Goal: Information Seeking & Learning: Learn about a topic

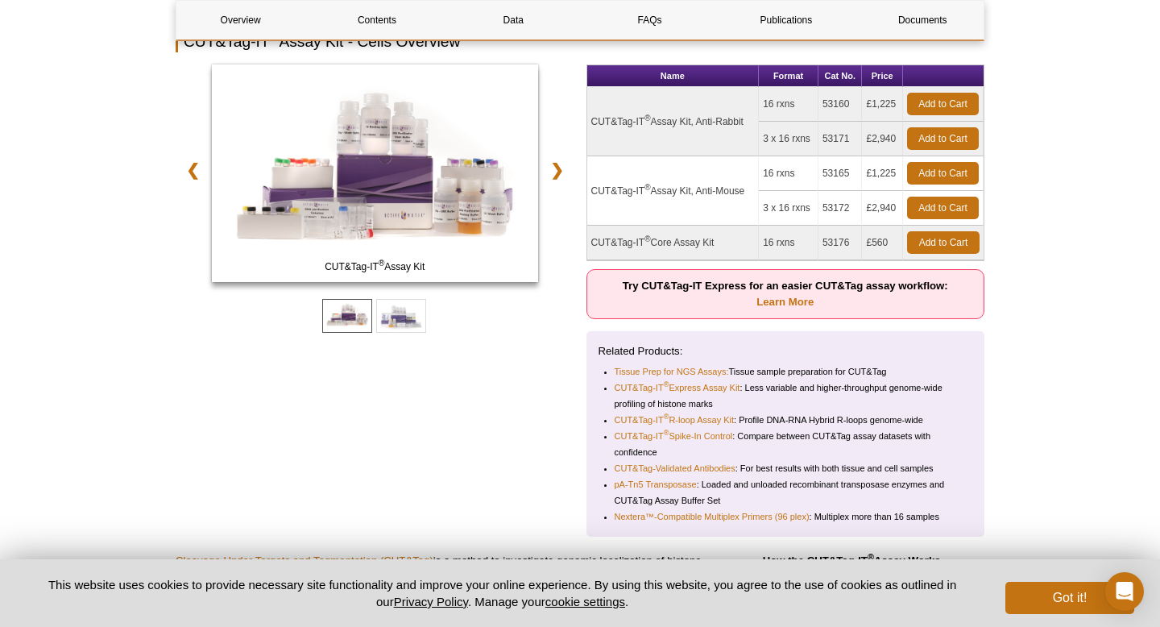
scroll to position [203, 0]
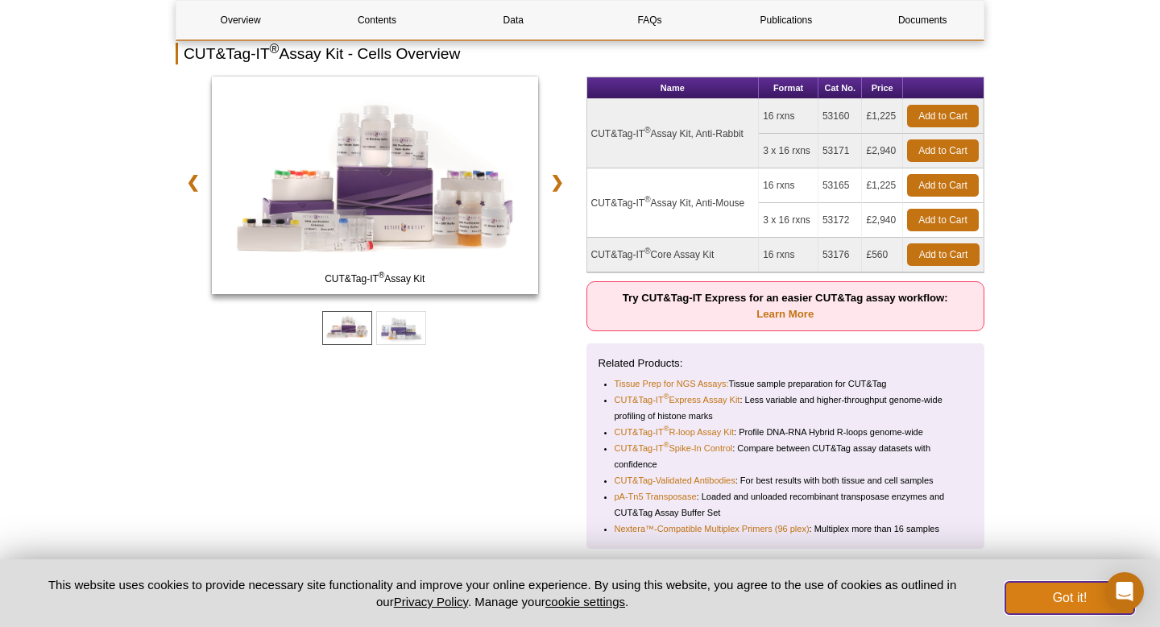
click at [1055, 594] on button "Got it!" at bounding box center [1069, 598] width 129 height 32
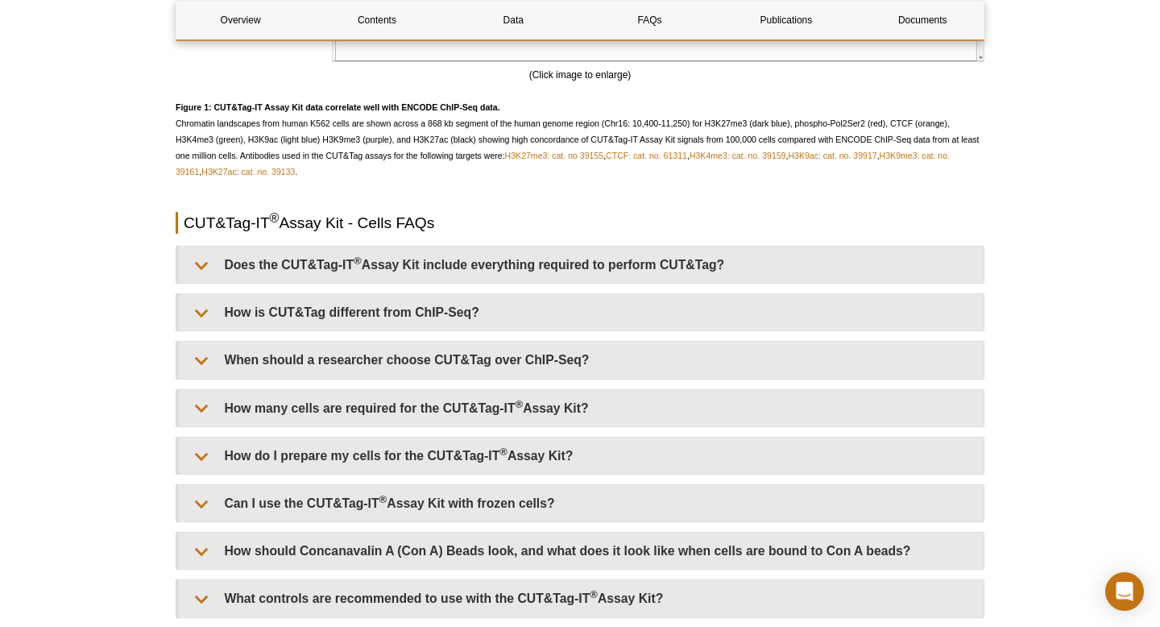
scroll to position [3420, 0]
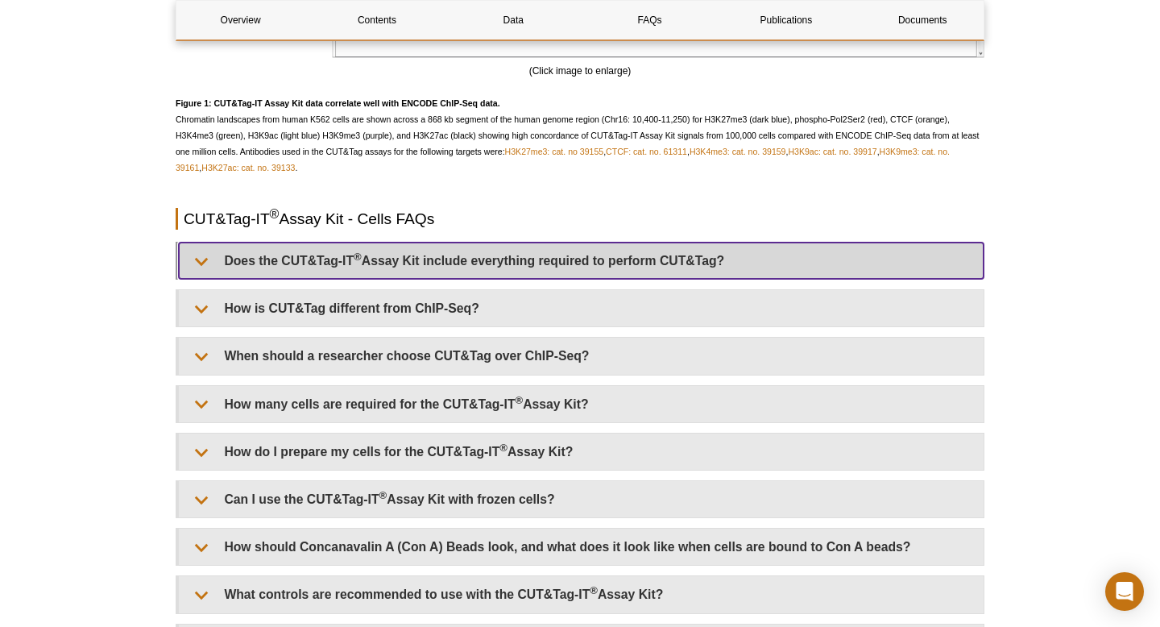
click at [459, 265] on summary "Does the CUT&Tag-IT ® Assay Kit include everything required to perform CUT&Tag?" at bounding box center [581, 260] width 805 height 36
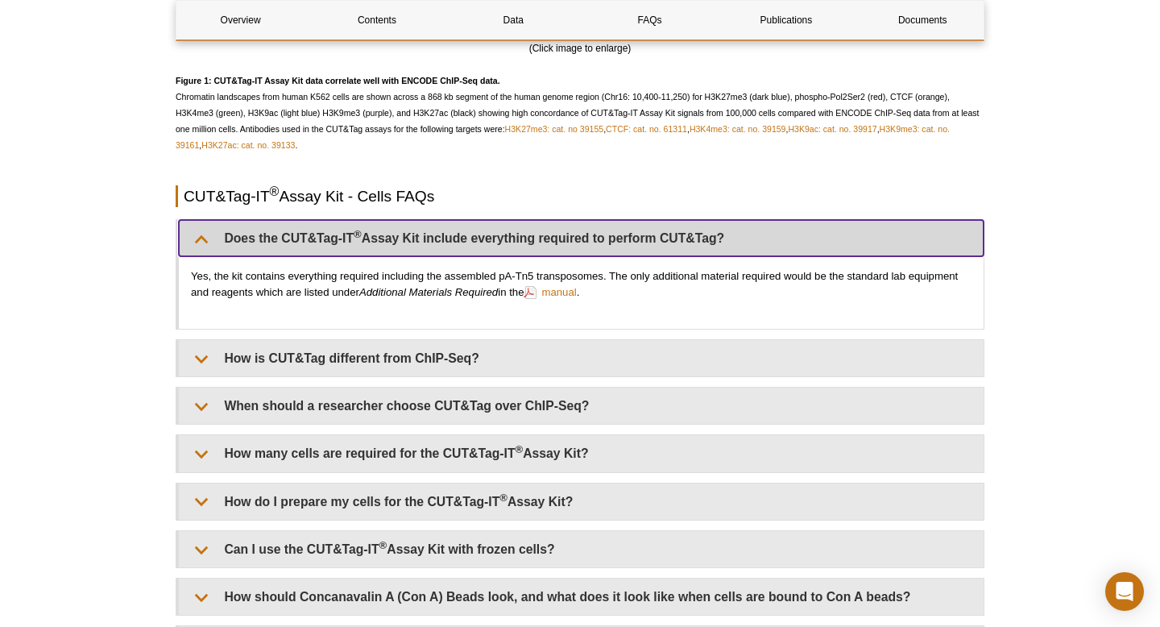
scroll to position [3522, 0]
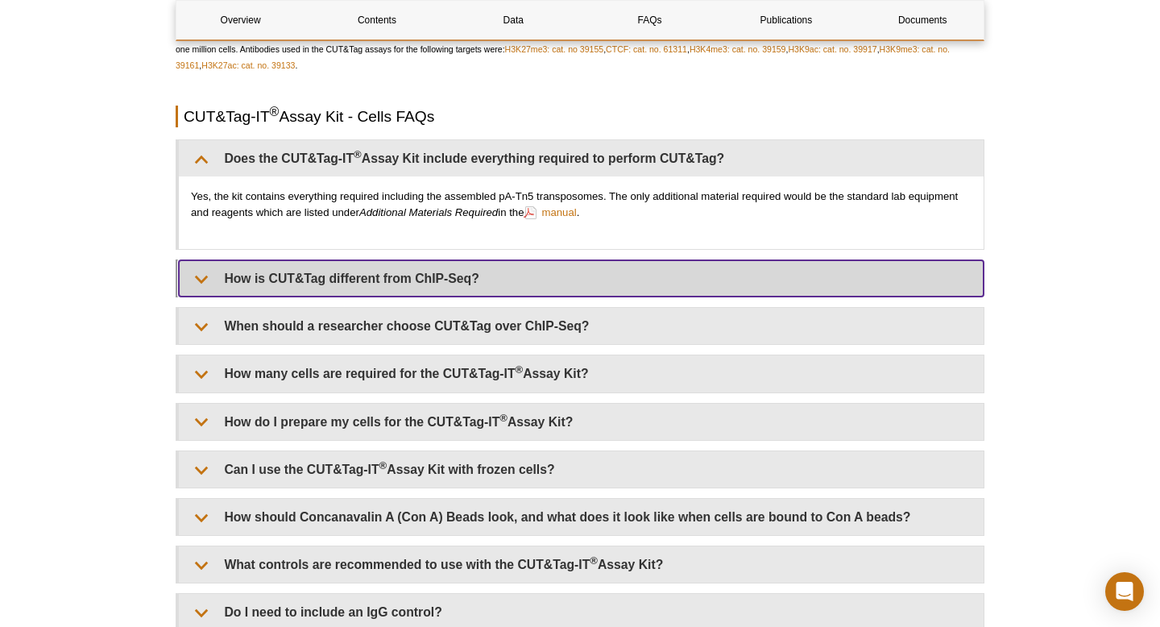
click at [192, 277] on summary "How is CUT&Tag different from ChIP-Seq?" at bounding box center [581, 278] width 805 height 36
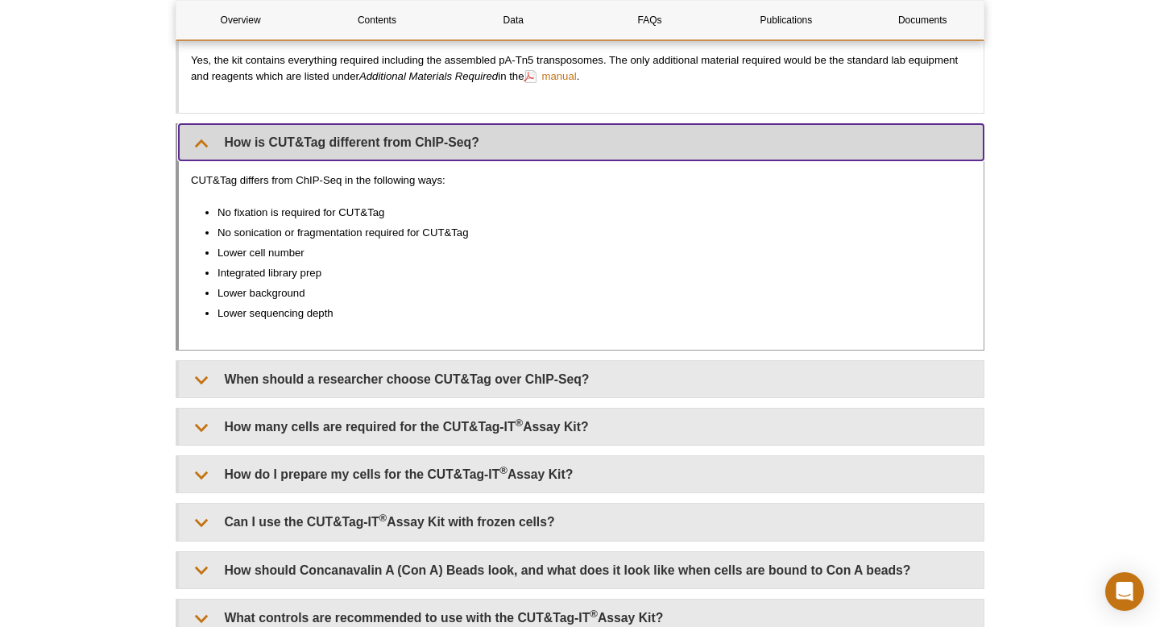
scroll to position [3661, 0]
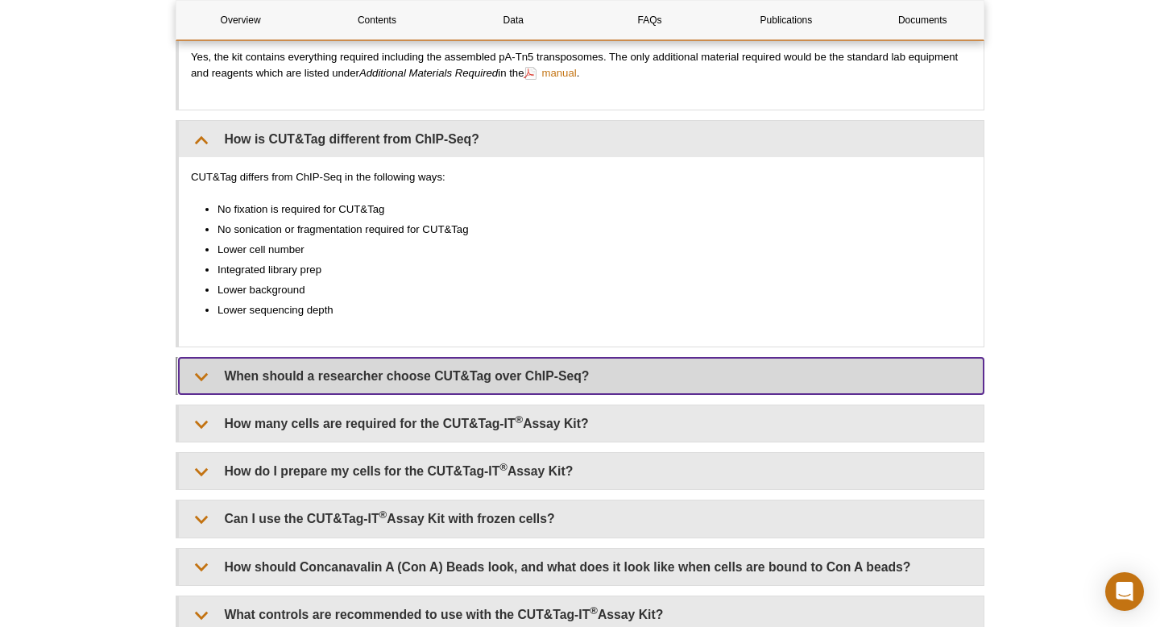
click at [386, 383] on summary "When should a researcher choose CUT&Tag over ChIP-Seq?" at bounding box center [581, 376] width 805 height 36
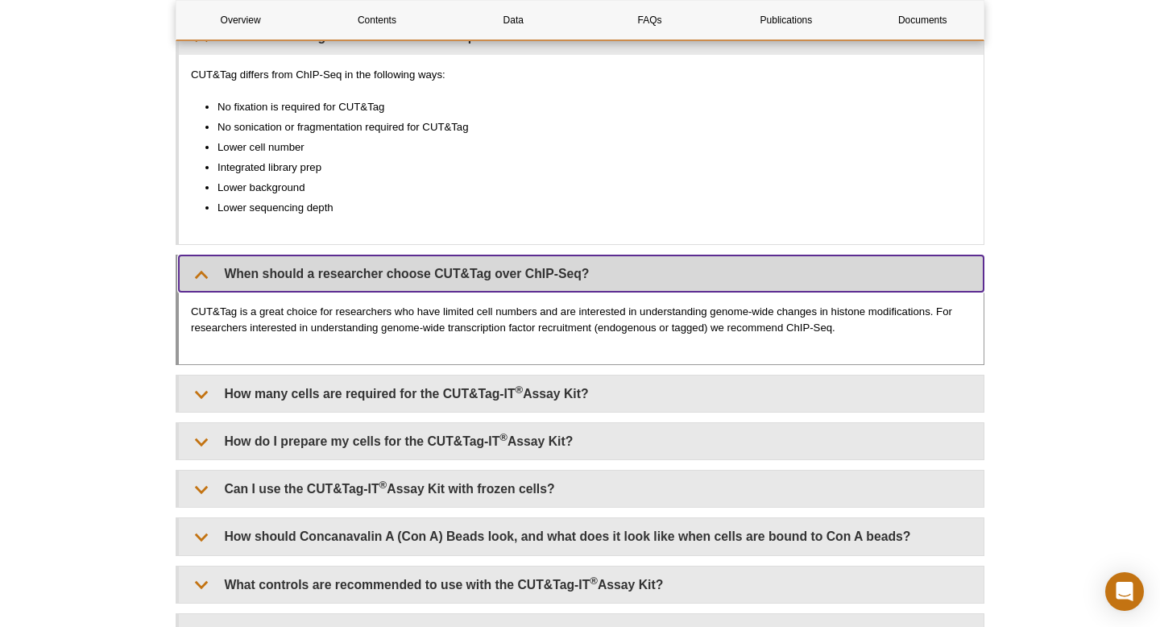
scroll to position [3765, 0]
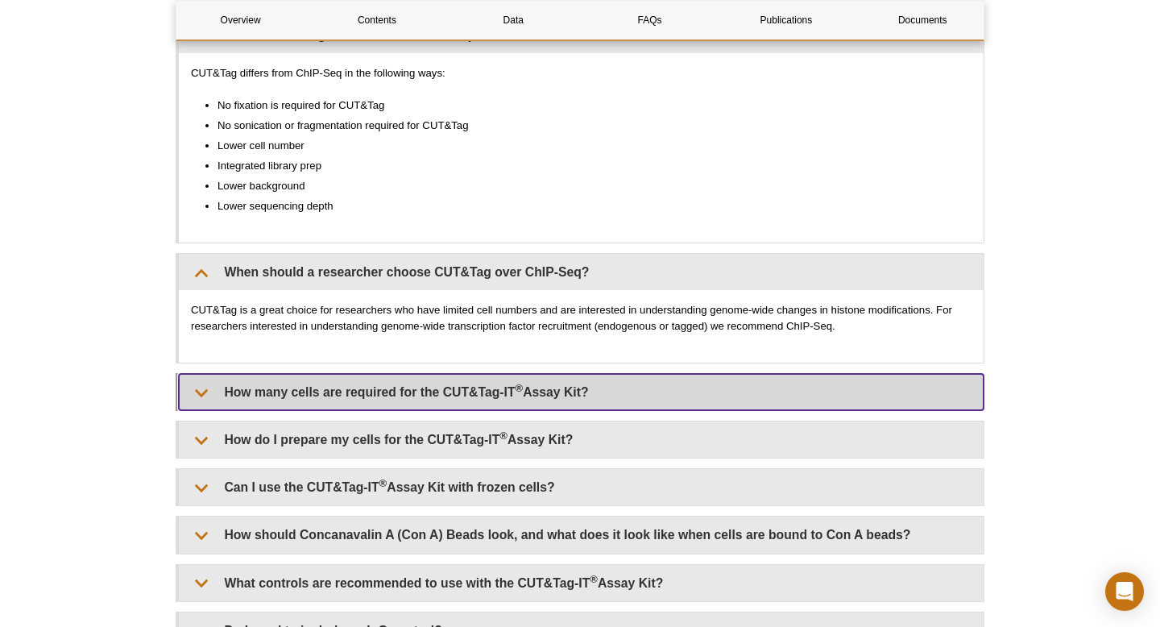
click at [563, 379] on summary "How many cells are required for the CUT&Tag-IT ® Assay Kit?" at bounding box center [581, 392] width 805 height 36
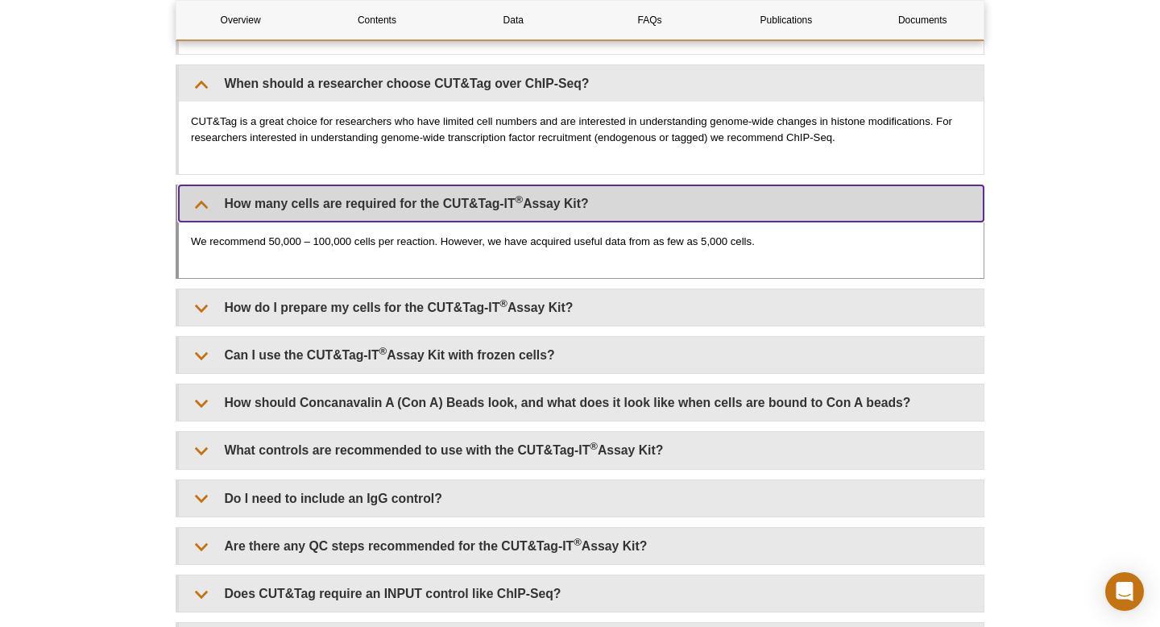
scroll to position [3961, 0]
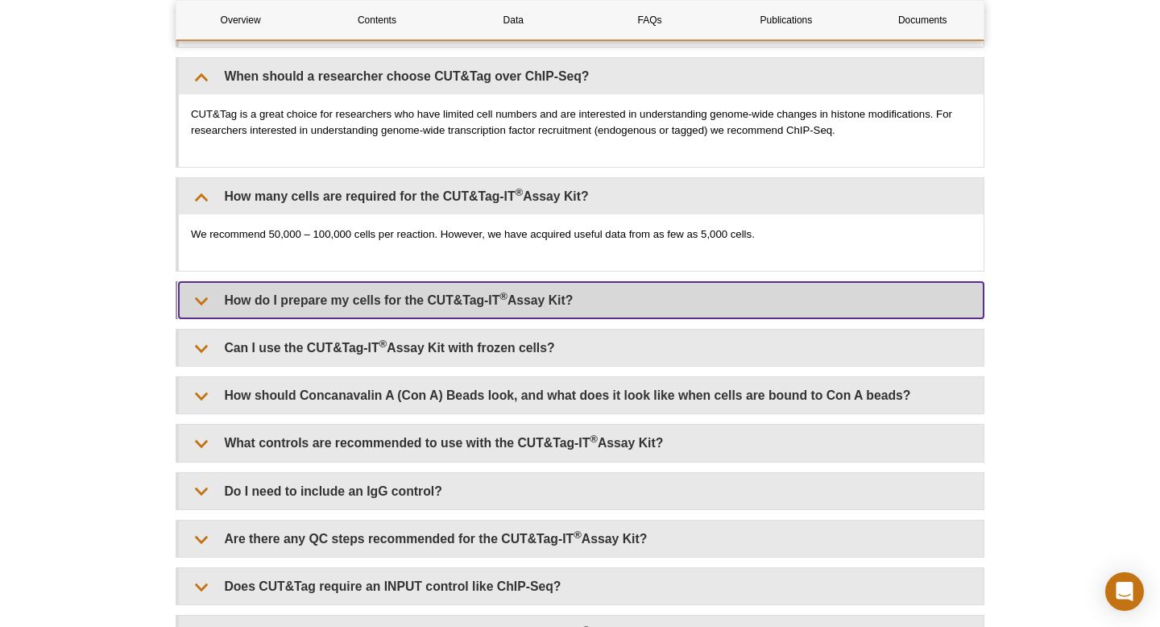
click at [545, 307] on summary "How do I prepare my cells for the CUT&Tag-IT ® Assay Kit?" at bounding box center [581, 300] width 805 height 36
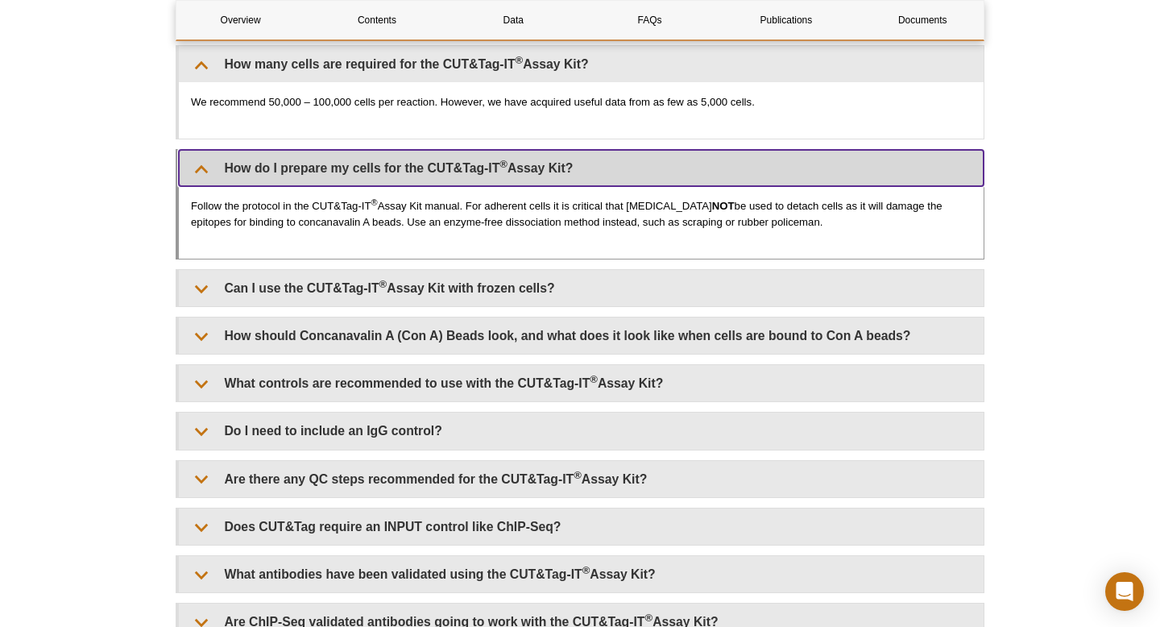
scroll to position [4096, 0]
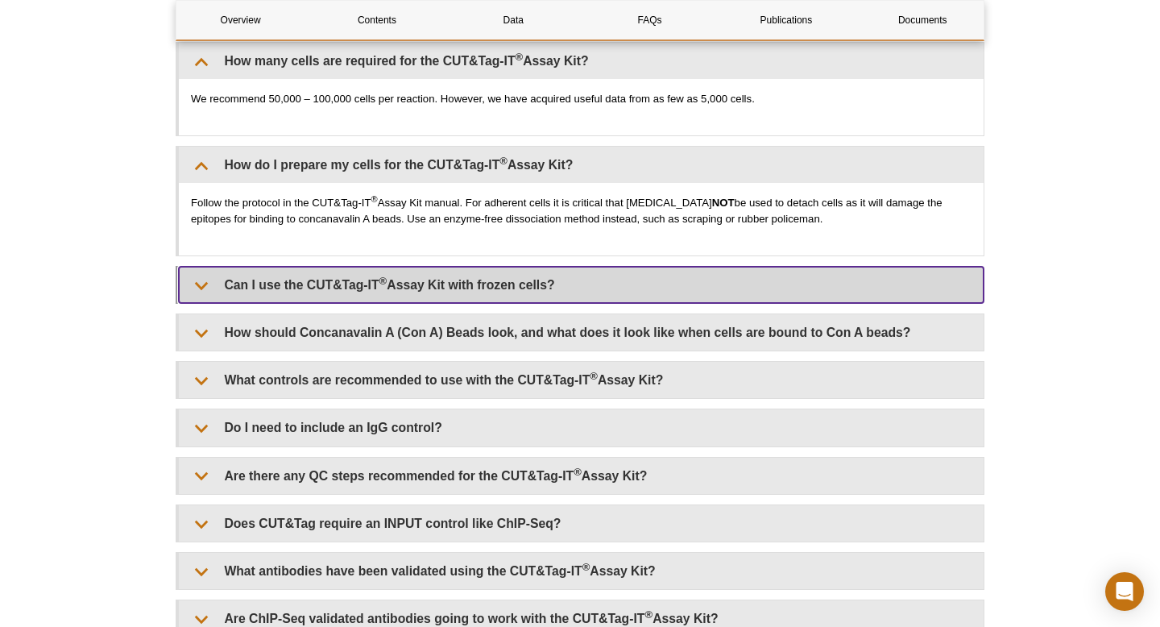
click at [495, 286] on summary "Can I use the CUT&Tag-IT ® Assay Kit with frozen cells?" at bounding box center [581, 285] width 805 height 36
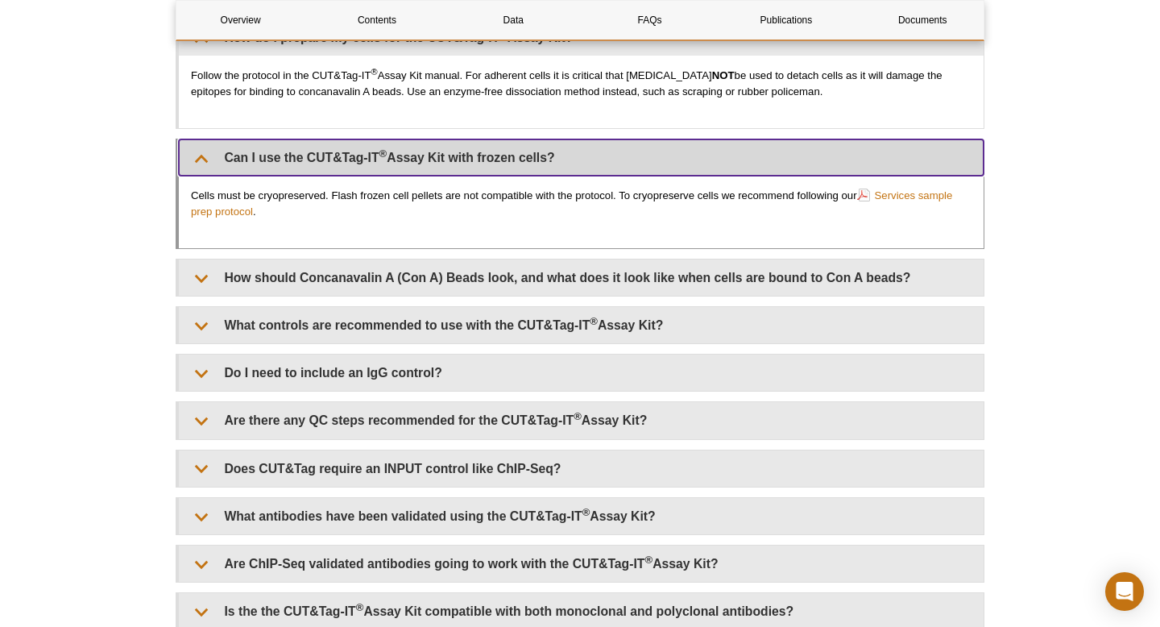
scroll to position [4227, 0]
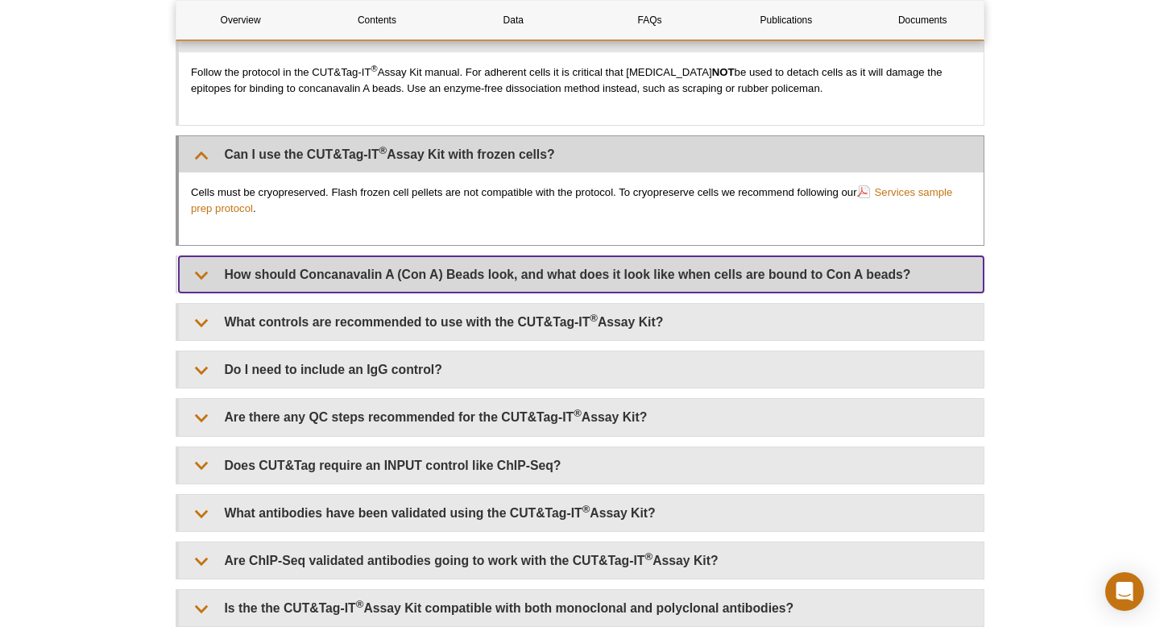
click at [495, 286] on summary "How should Concanavalin A (Con A) Beads look, and what does it look like when c…" at bounding box center [581, 274] width 805 height 36
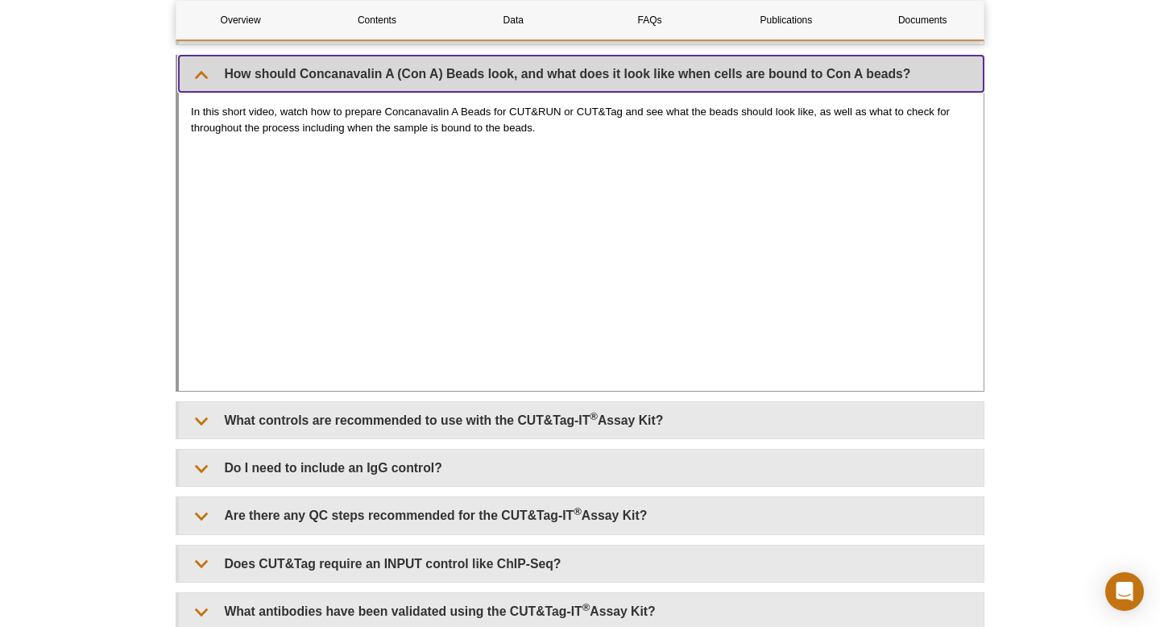
scroll to position [4453, 0]
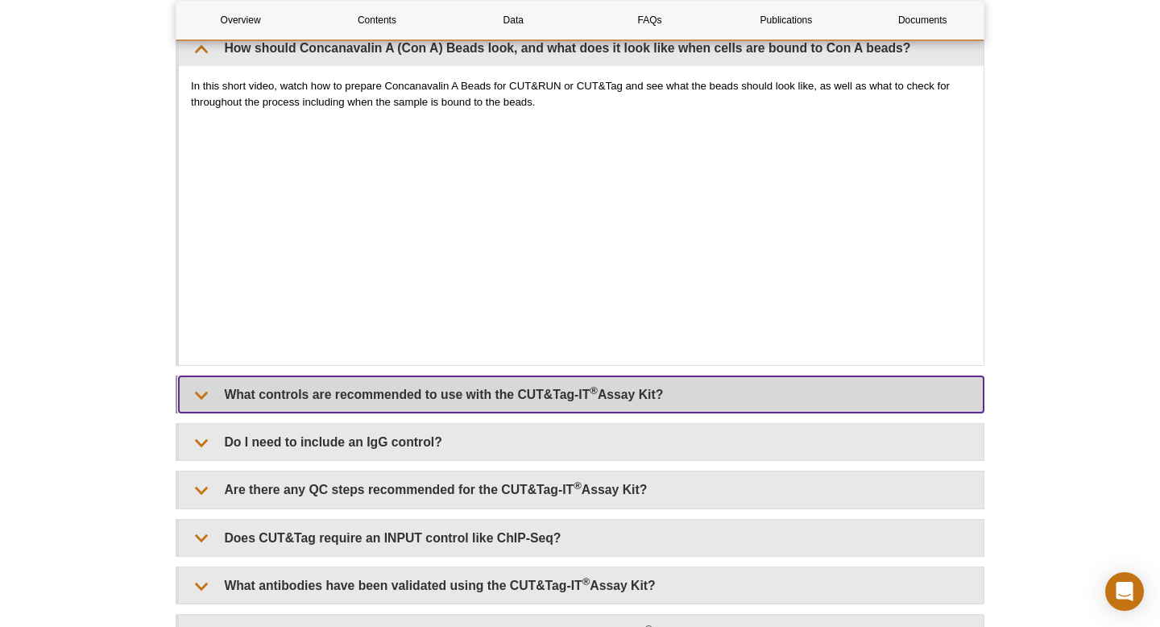
click at [421, 400] on summary "What controls are recommended to use with the CUT&Tag-IT ® Assay Kit?" at bounding box center [581, 394] width 805 height 36
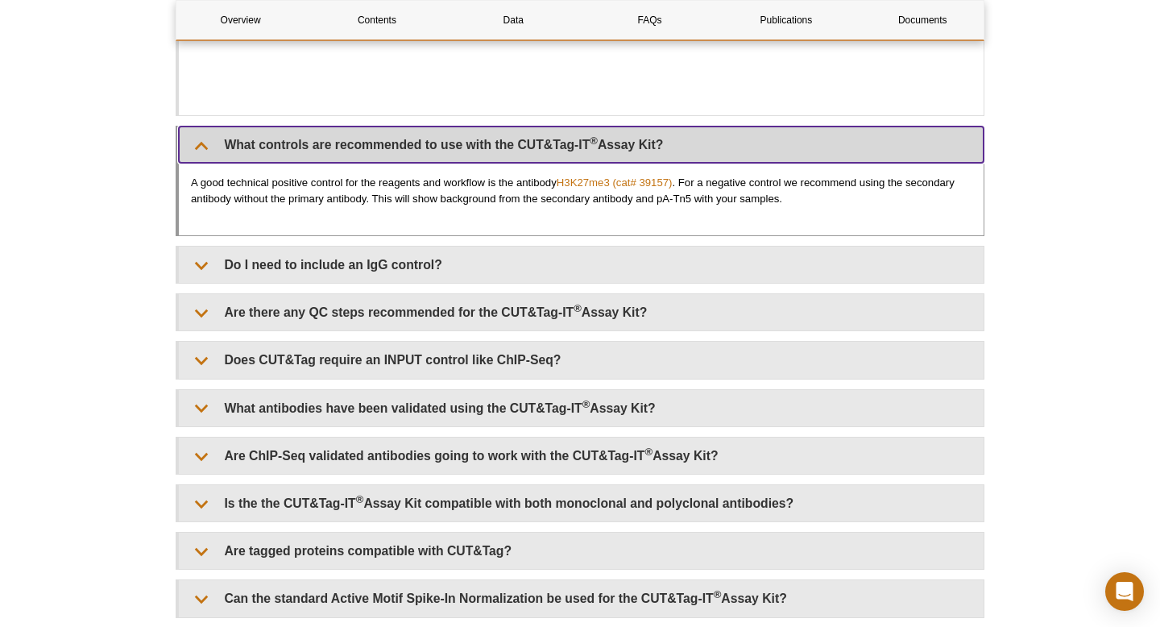
scroll to position [4710, 0]
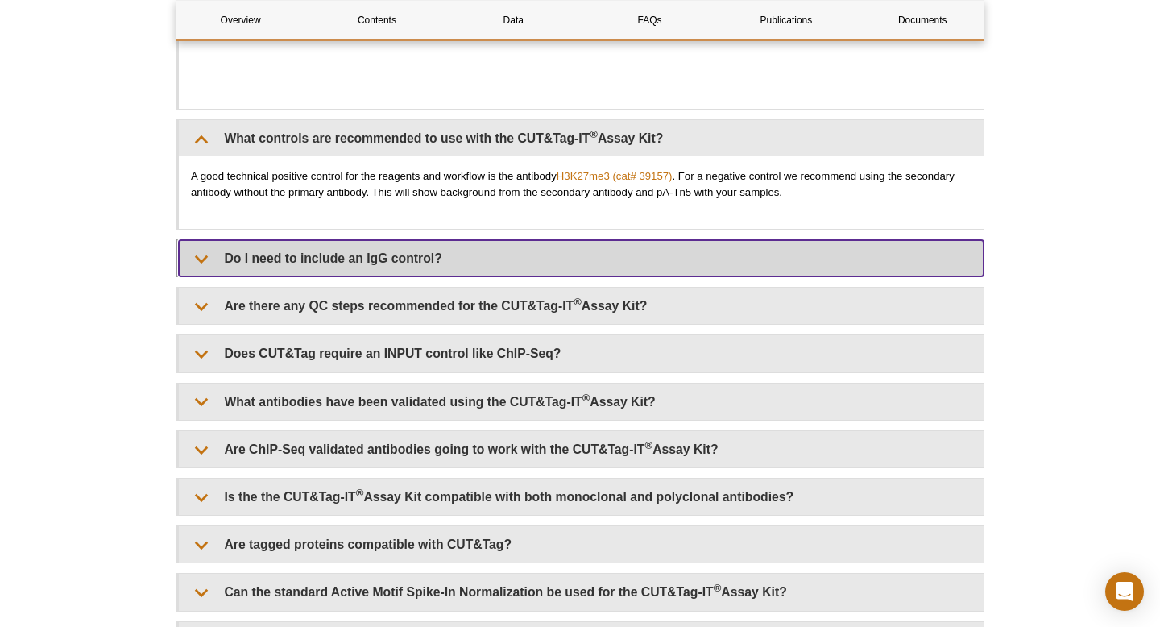
click at [416, 255] on summary "Do I need to include an IgG control?" at bounding box center [581, 258] width 805 height 36
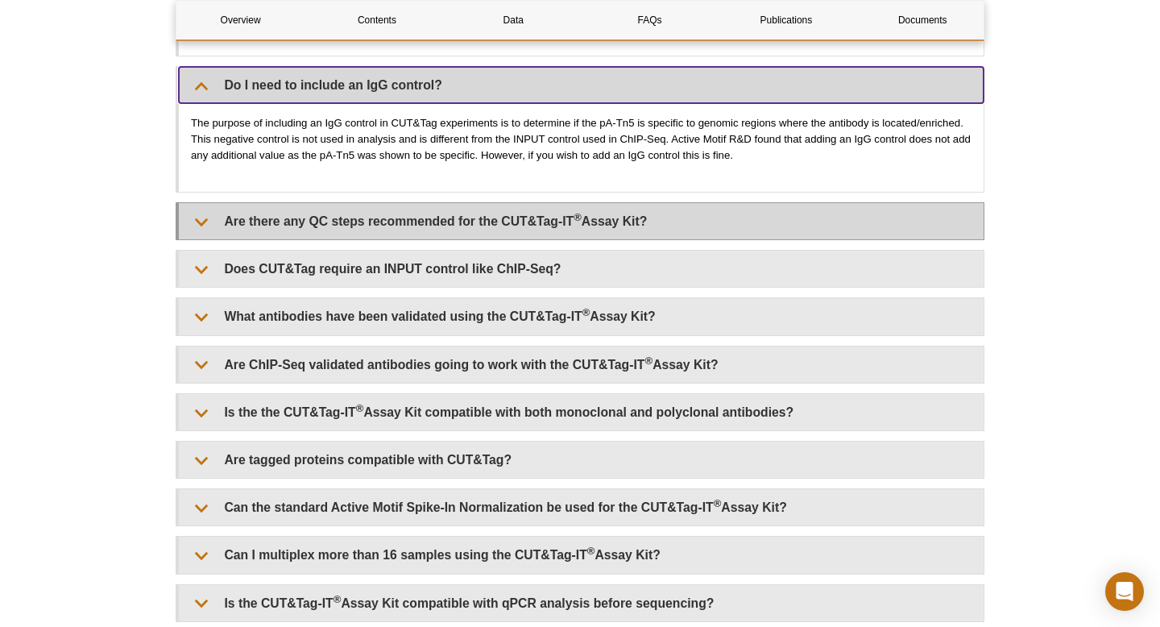
scroll to position [4884, 0]
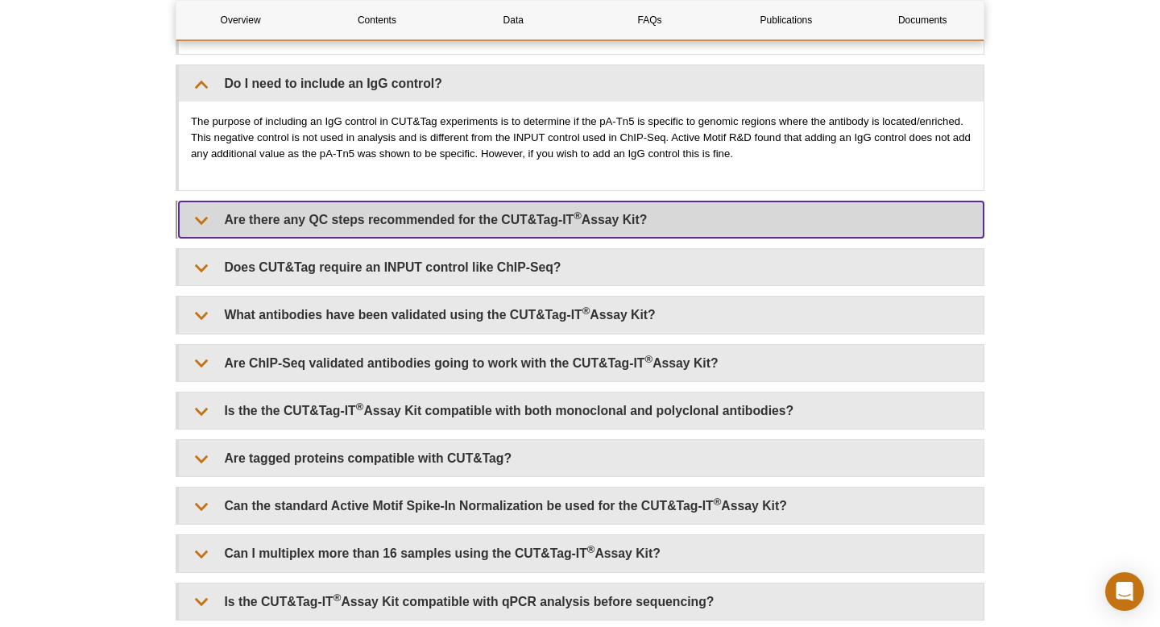
click at [310, 225] on summary "Are there any QC steps recommended for the CUT&Tag-IT ® Assay Kit?" at bounding box center [581, 219] width 805 height 36
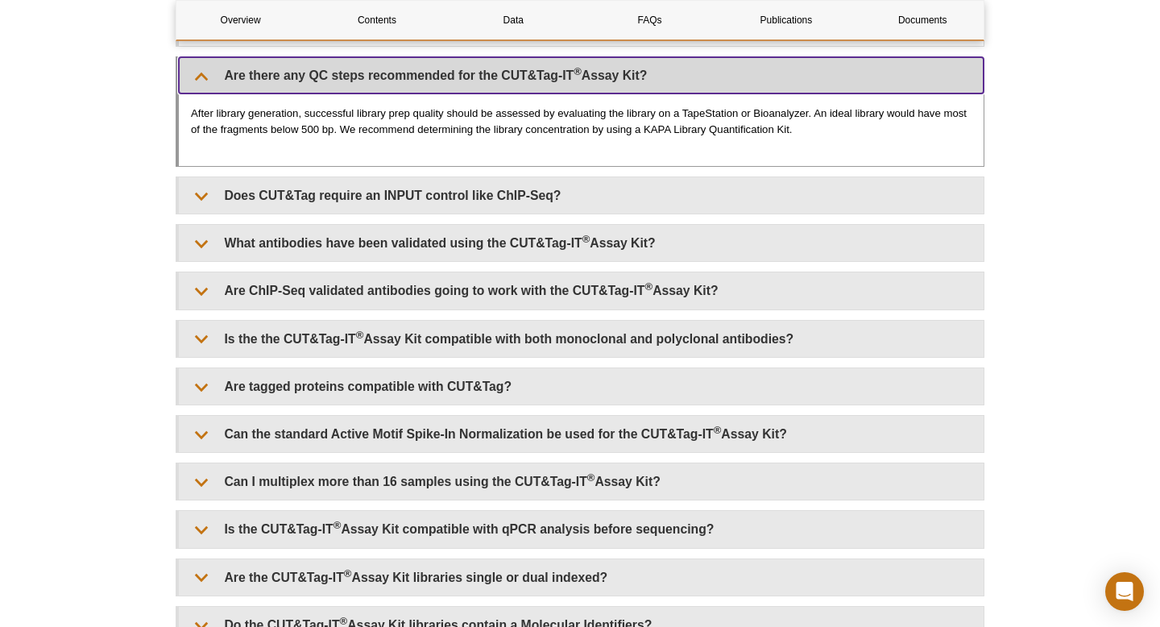
scroll to position [5029, 0]
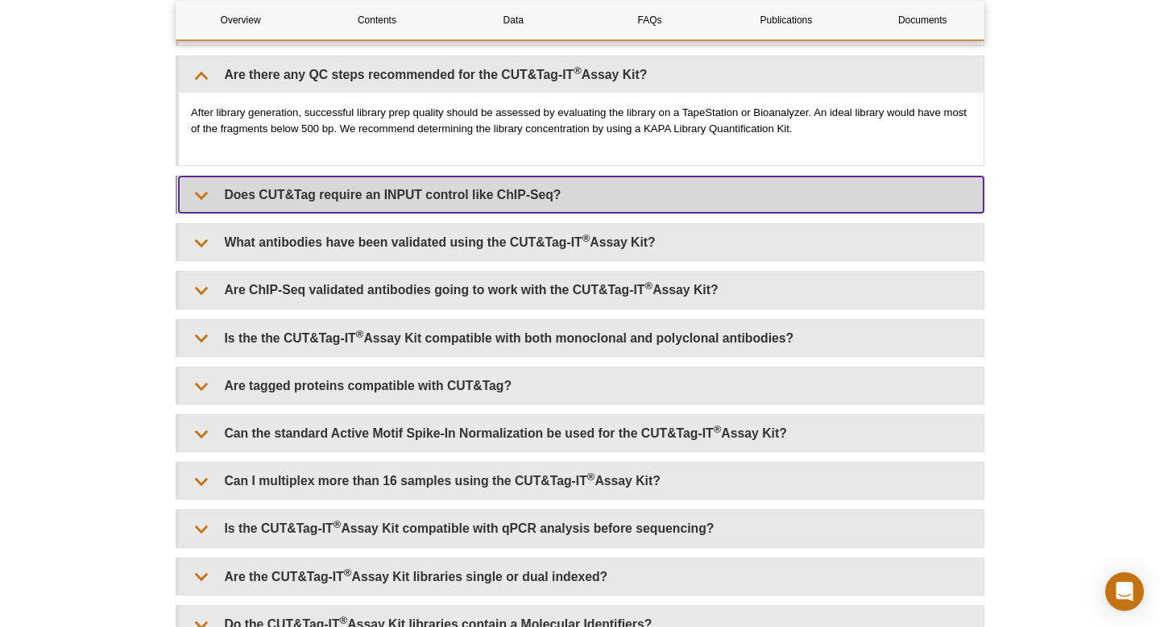
click at [310, 198] on summary "Does CUT&Tag require an INPUT control like ChIP-Seq?" at bounding box center [581, 194] width 805 height 36
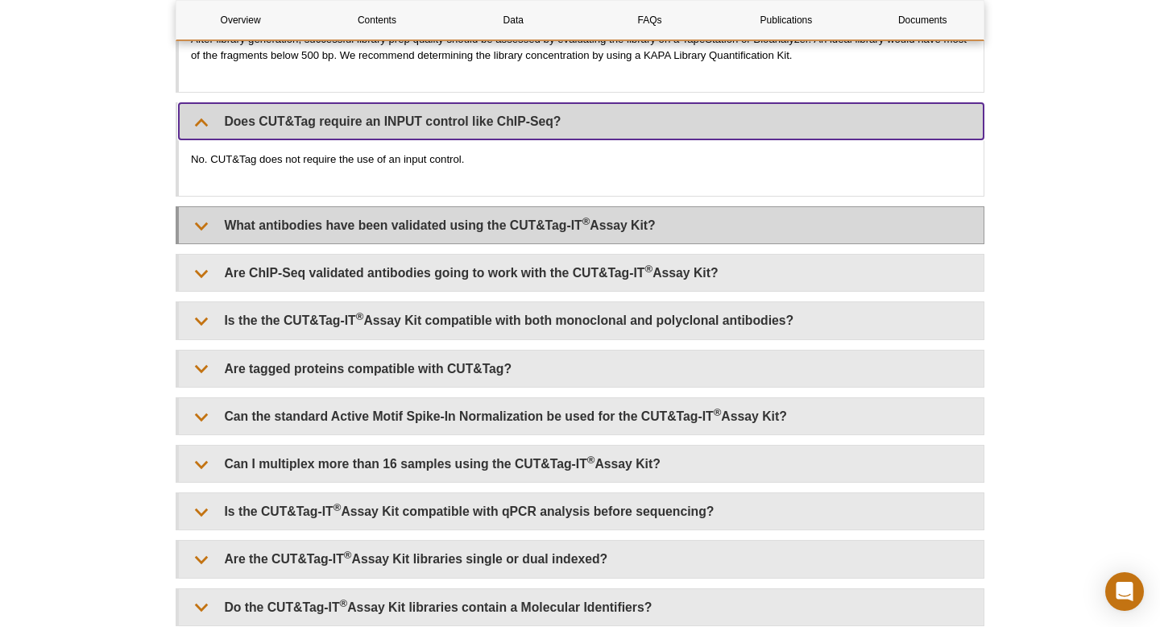
scroll to position [5124, 0]
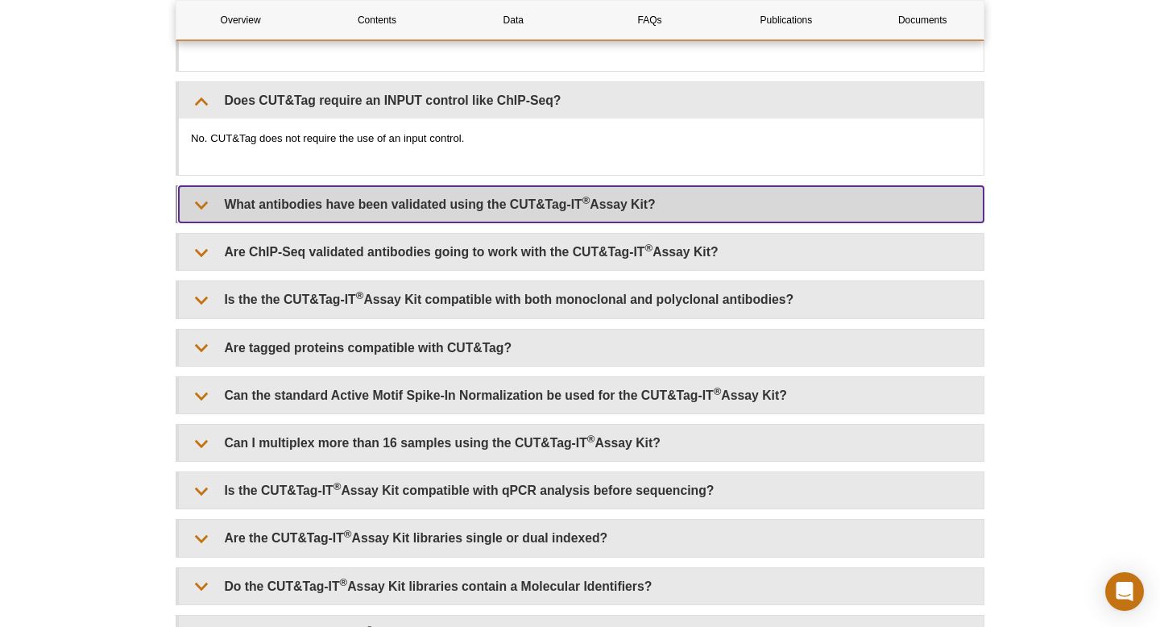
click at [362, 213] on summary "What antibodies have been validated using the CUT&Tag-IT ® Assay Kit?" at bounding box center [581, 204] width 805 height 36
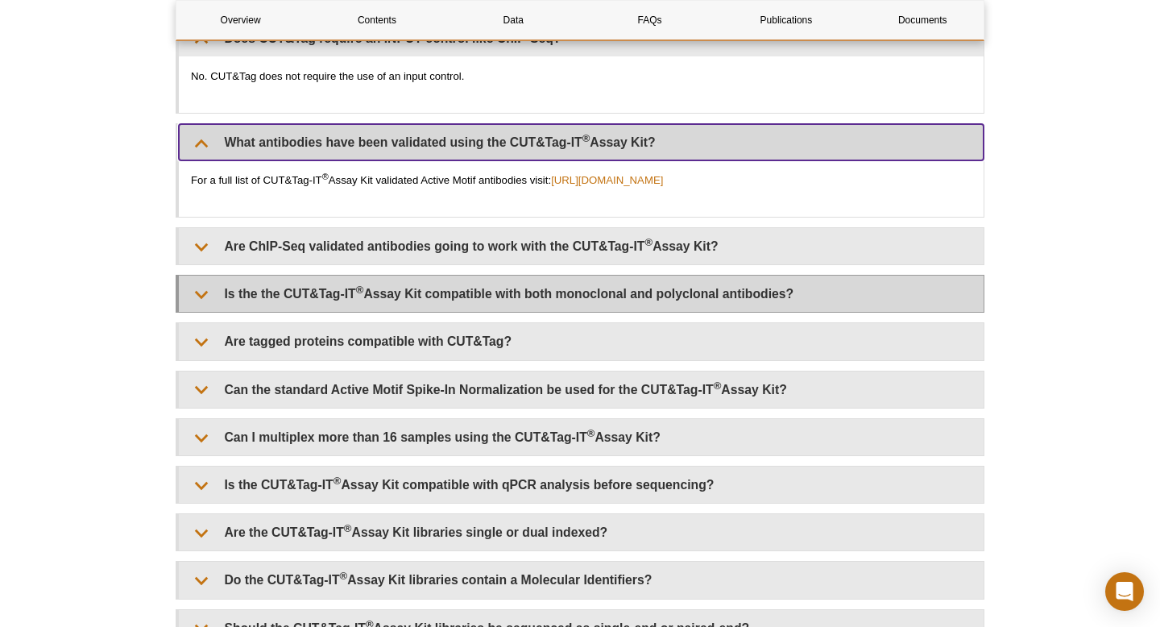
scroll to position [5187, 0]
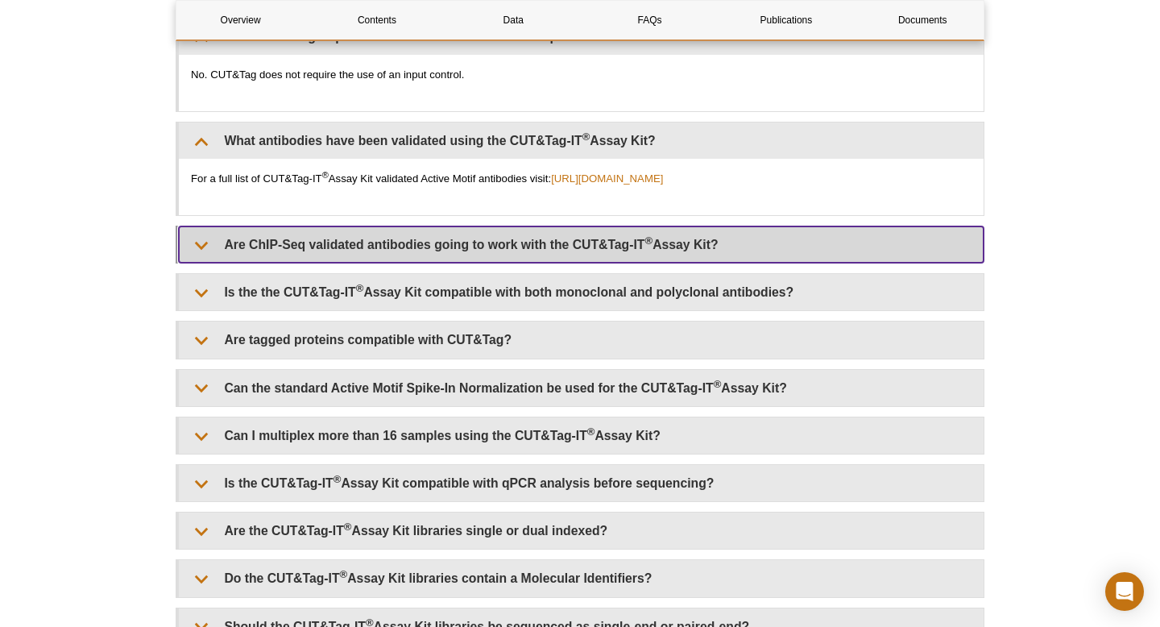
click at [434, 252] on summary "Are ChIP-Seq validated antibodies going to work with the CUT&Tag-IT ® Assay Kit?" at bounding box center [581, 244] width 805 height 36
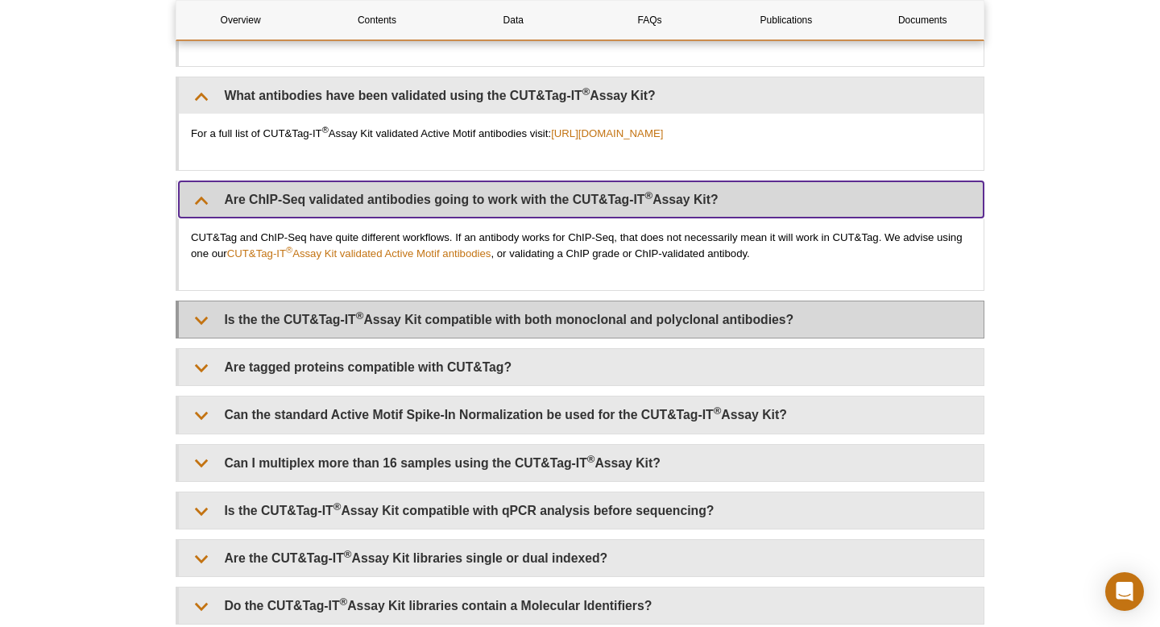
scroll to position [5236, 0]
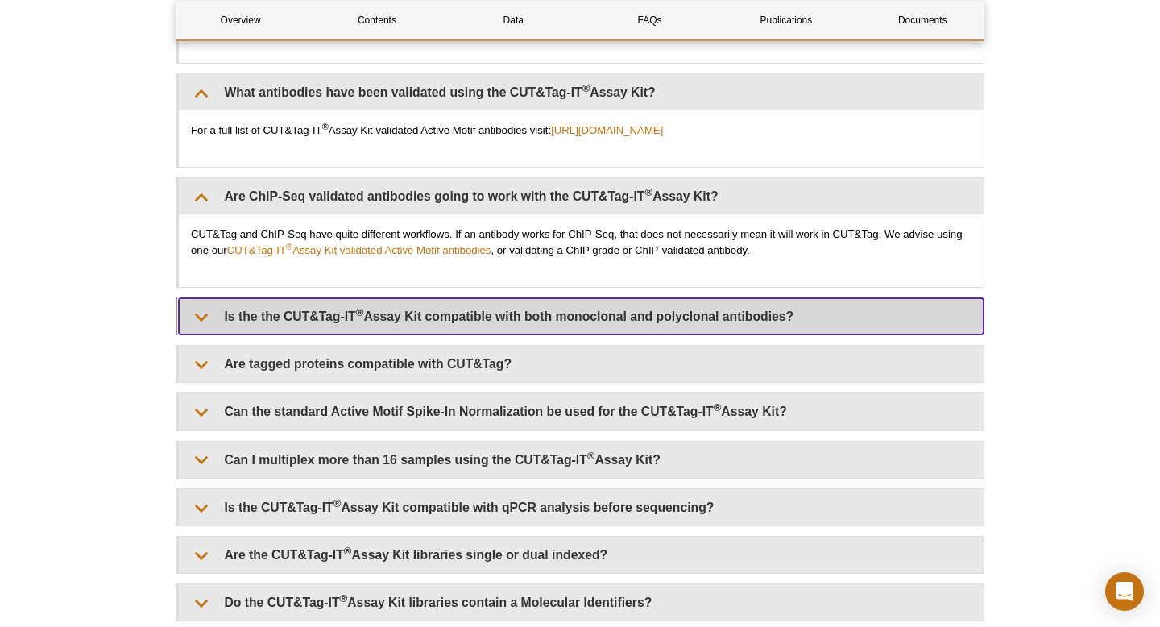
click at [462, 319] on summary "Is the the CUT&Tag-IT ® Assay Kit compatible with both monoclonal and polyclona…" at bounding box center [581, 316] width 805 height 36
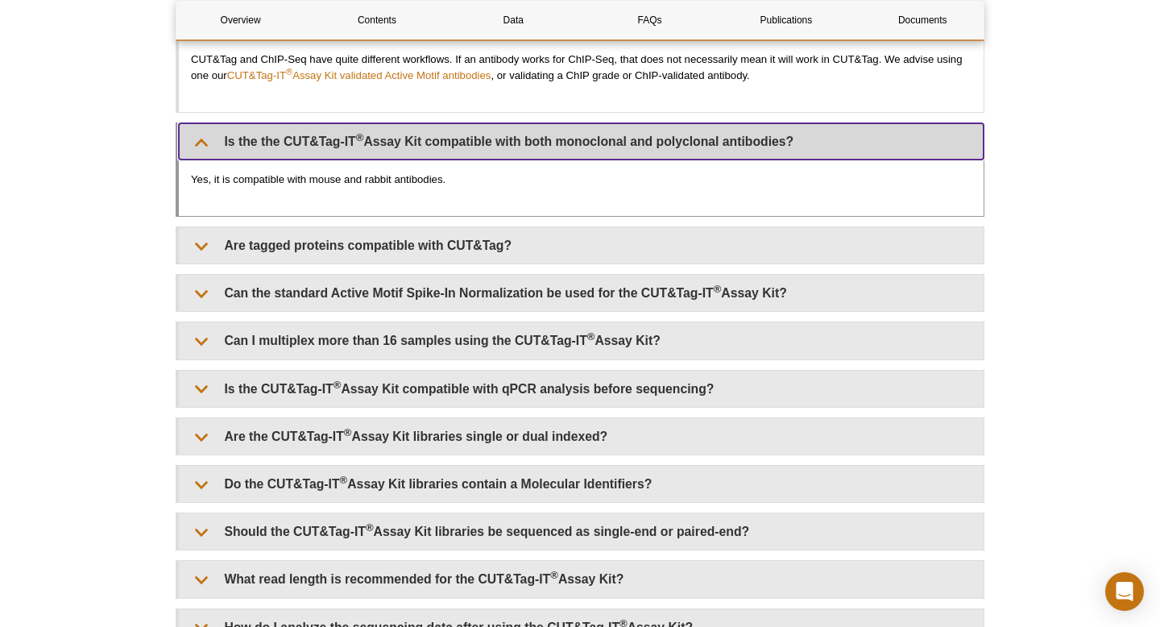
scroll to position [5414, 0]
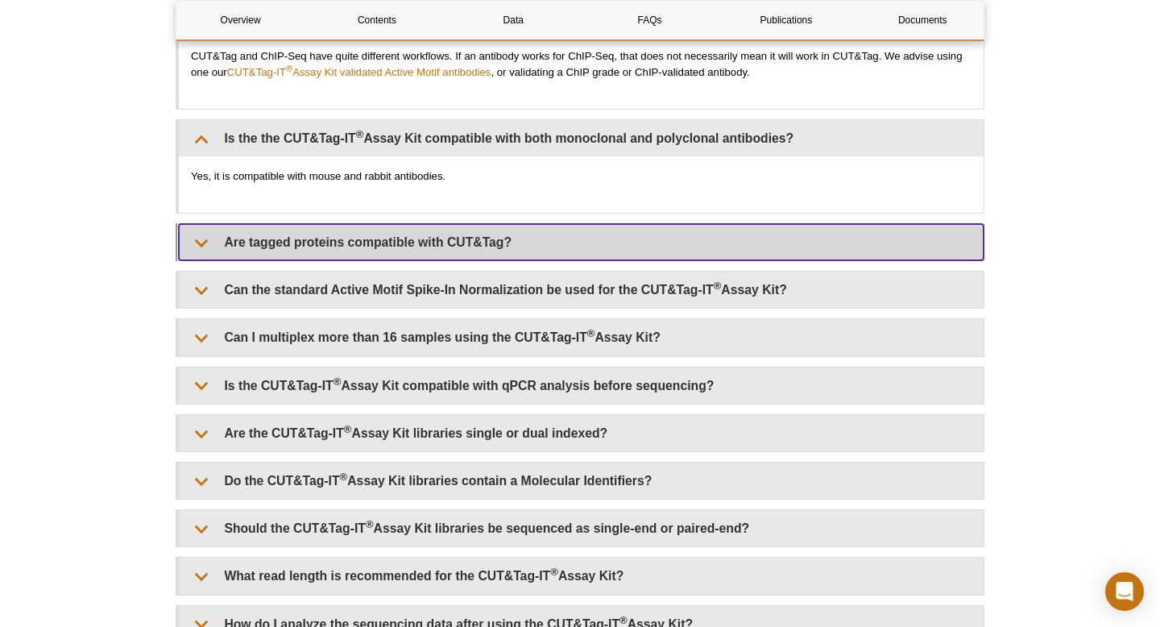
click at [455, 249] on summary "Are tagged proteins compatible with CUT&Tag?" at bounding box center [581, 242] width 805 height 36
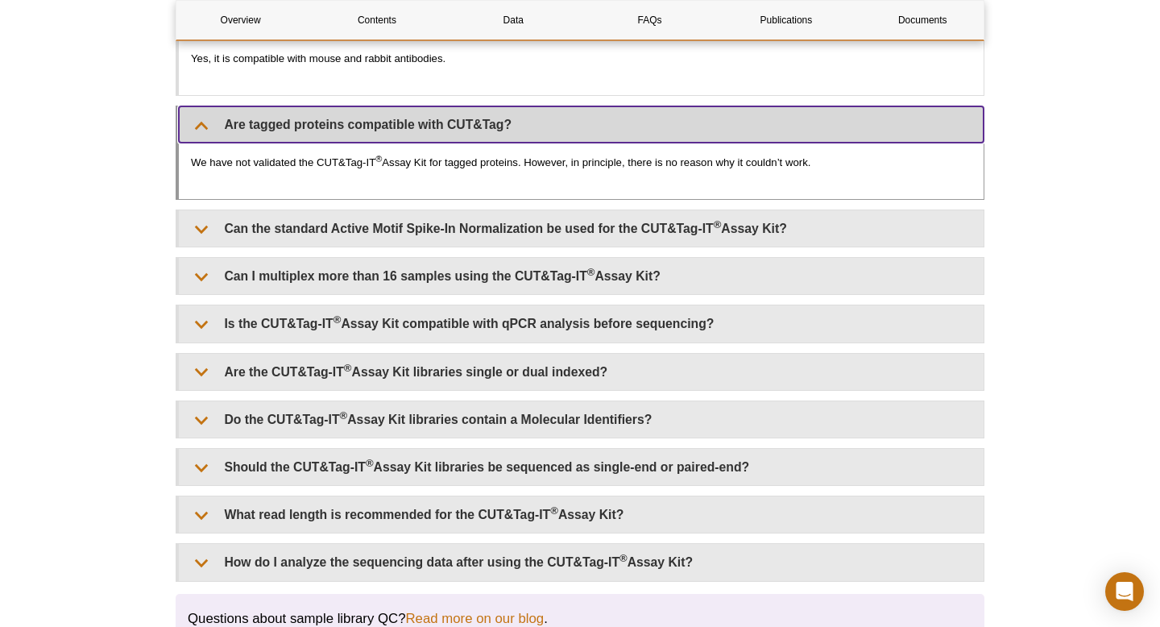
scroll to position [5536, 0]
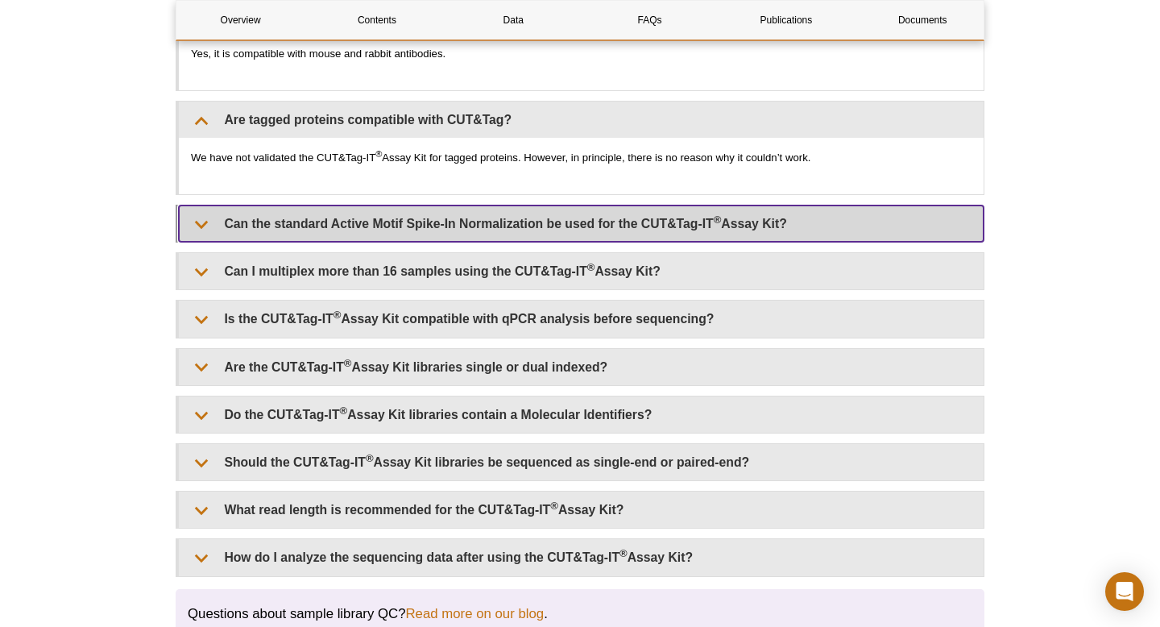
click at [483, 224] on summary "Can the standard Active Motif Spike-In Normalization be used for the CUT&Tag-IT…" at bounding box center [581, 223] width 805 height 36
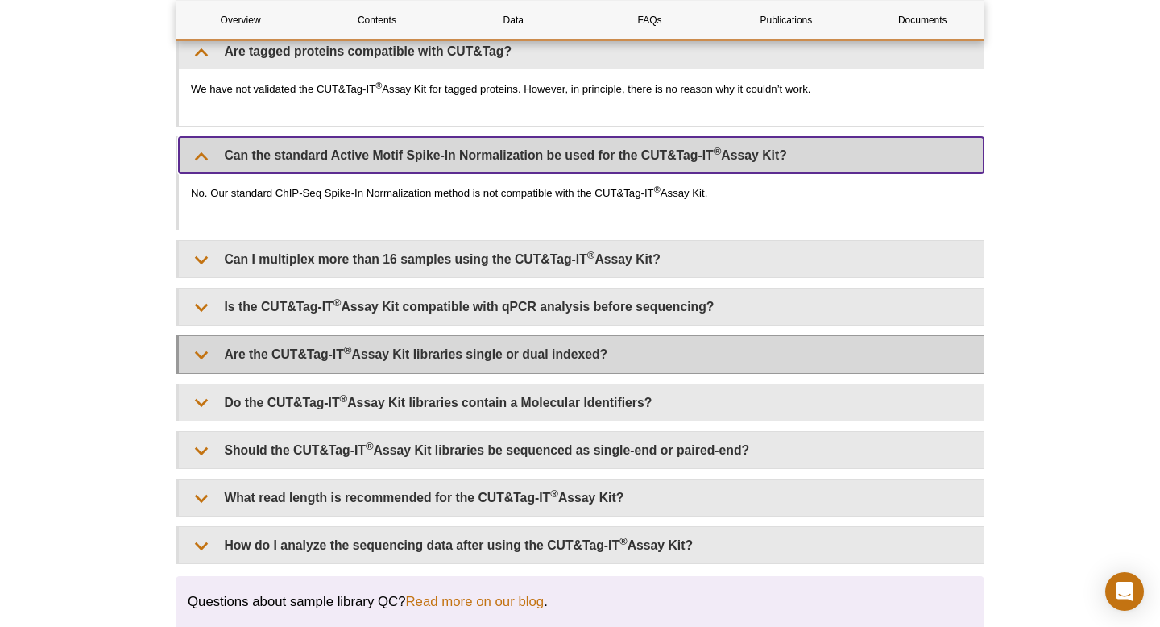
scroll to position [5607, 0]
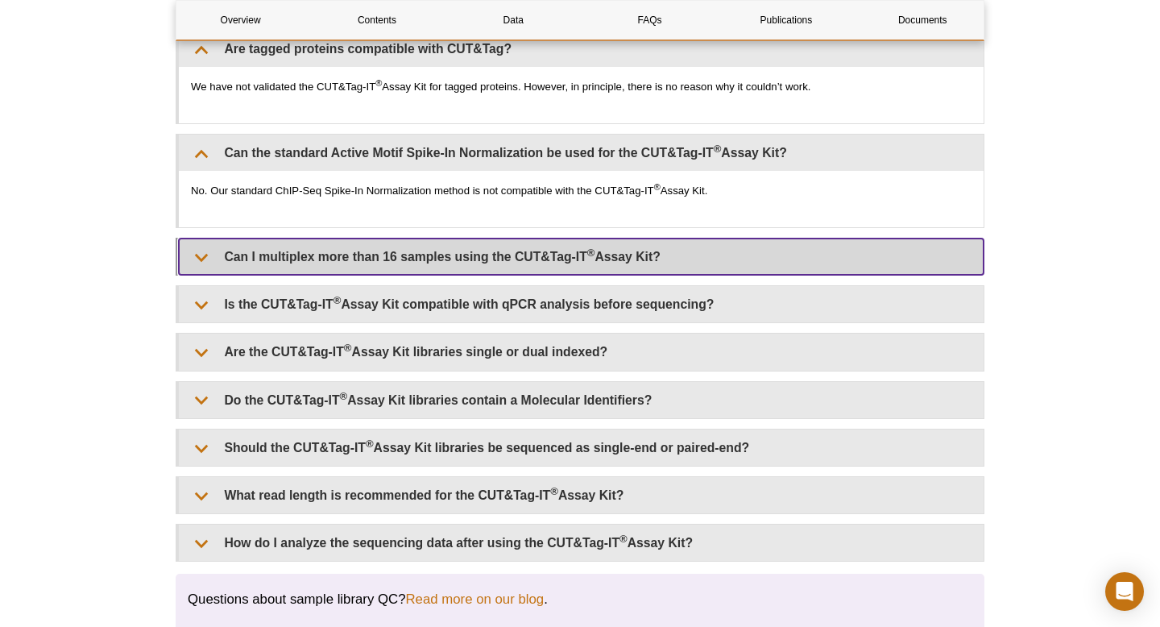
click at [501, 251] on summary "Can I multiplex more than 16 samples using the CUT&Tag-IT ® Assay Kit?" at bounding box center [581, 256] width 805 height 36
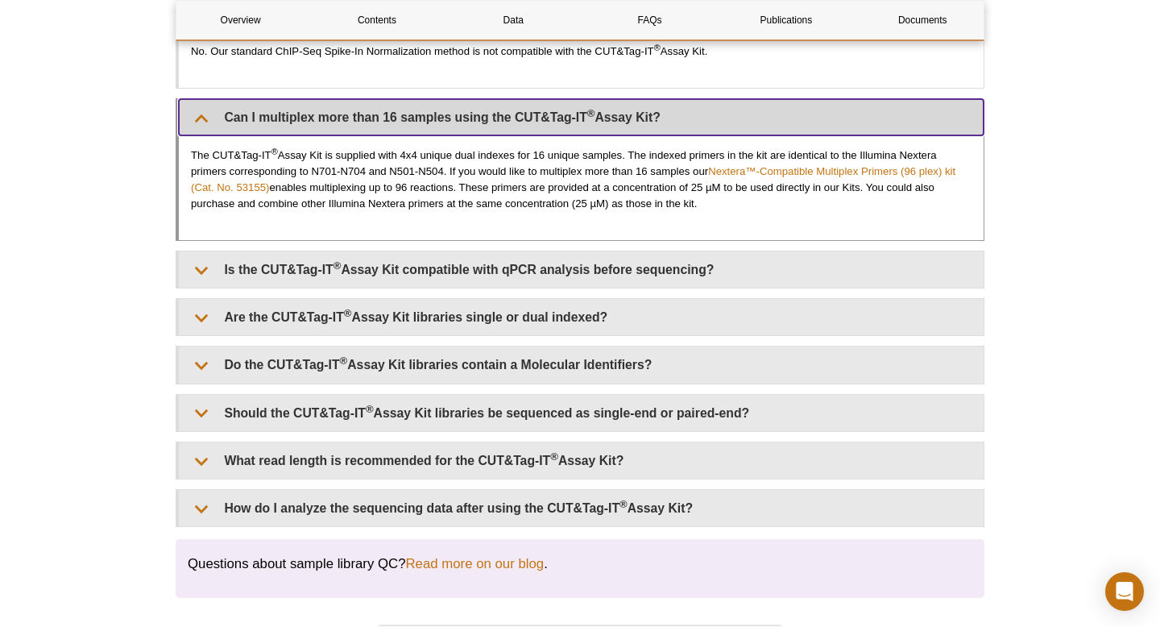
scroll to position [5750, 0]
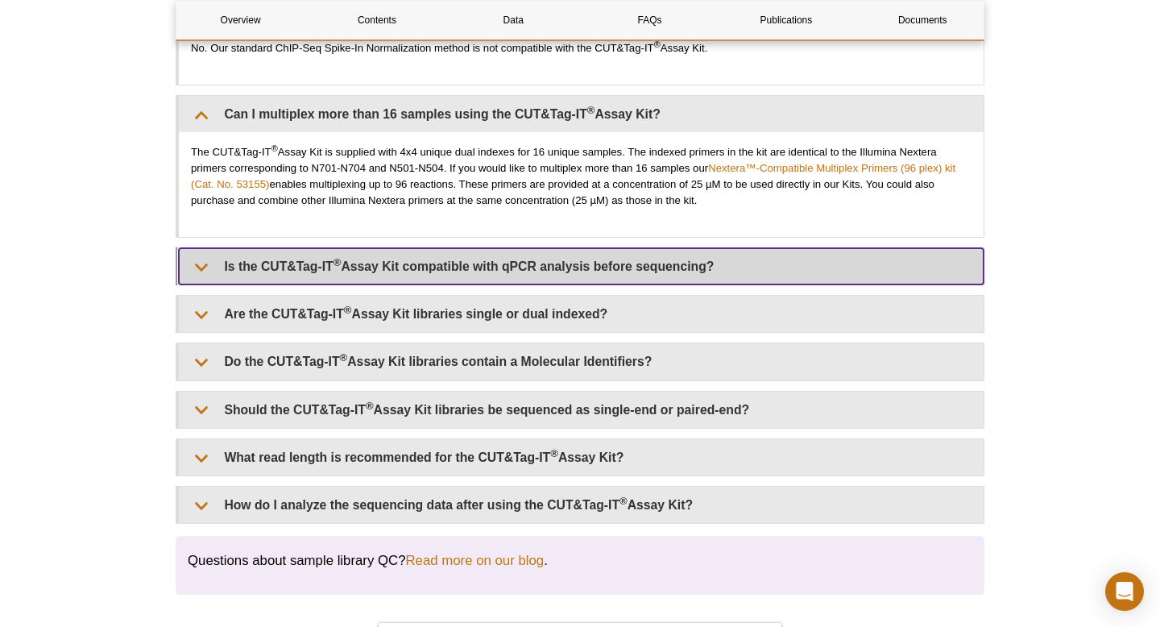
click at [541, 270] on summary "Is the CUT&Tag-IT ® Assay Kit compatible with qPCR analysis before sequencing?" at bounding box center [581, 266] width 805 height 36
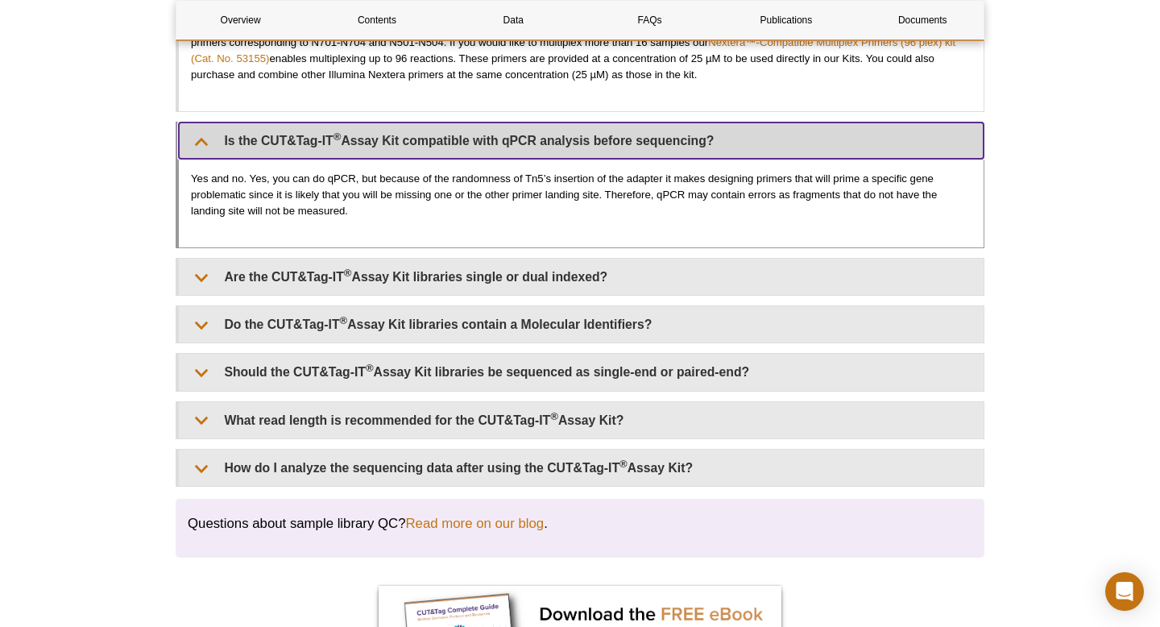
scroll to position [5880, 0]
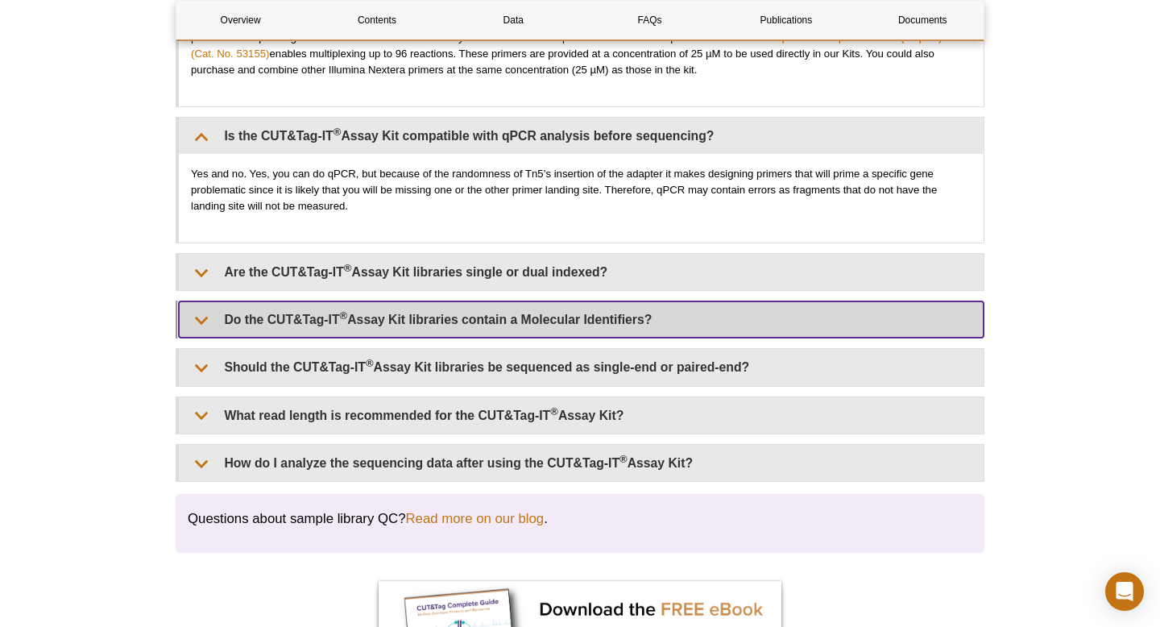
click at [570, 314] on summary "Do the CUT&Tag-IT ® Assay Kit libraries contain a Molecular Identifiers?" at bounding box center [581, 319] width 805 height 36
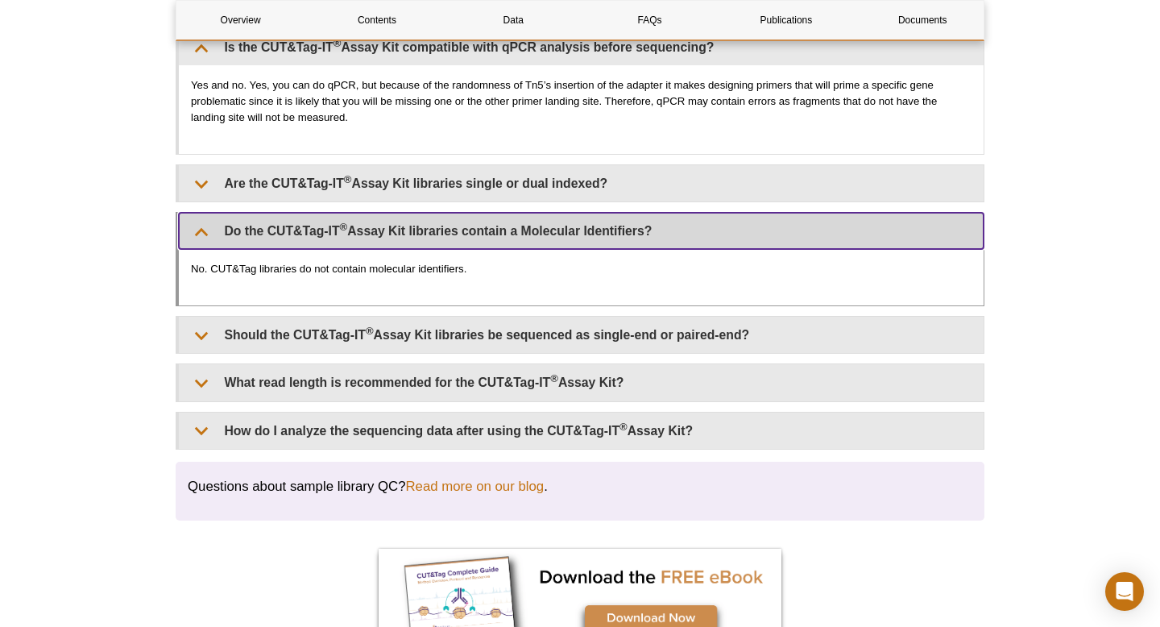
scroll to position [5971, 0]
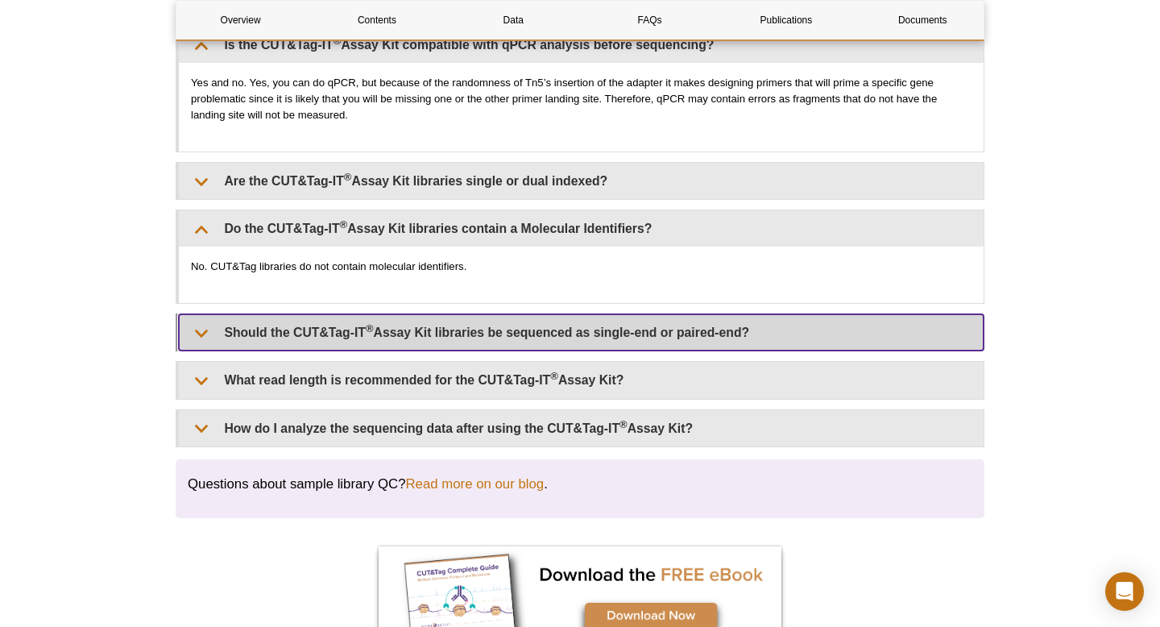
click at [576, 334] on summary "Should the CUT&Tag-IT ® Assay Kit libraries be sequenced as single-end or paire…" at bounding box center [581, 332] width 805 height 36
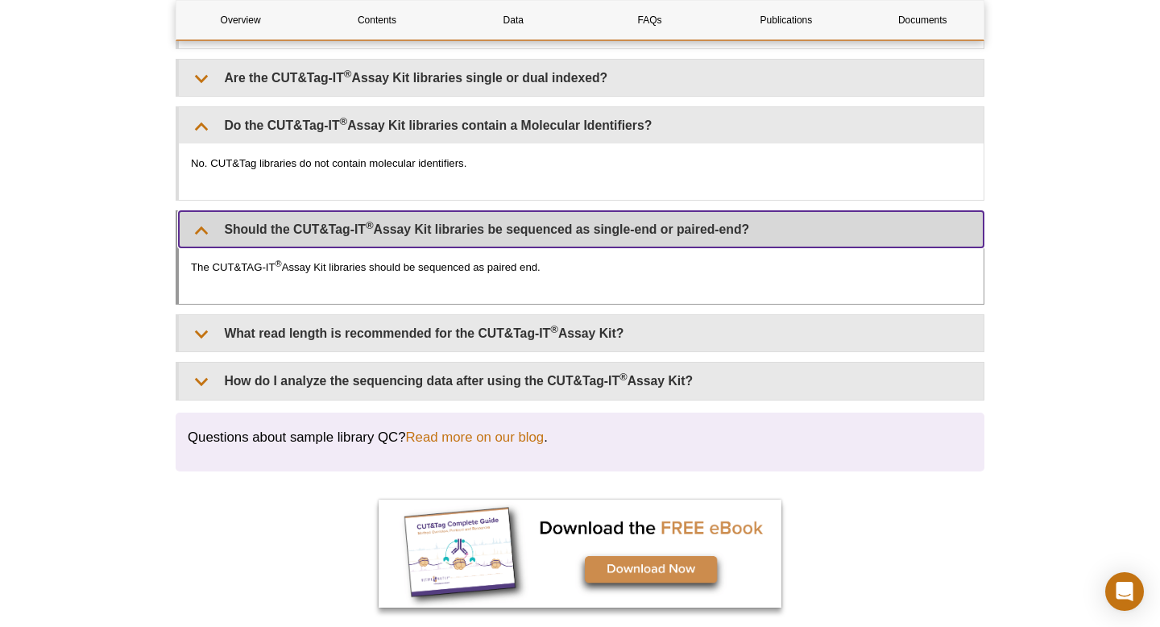
scroll to position [6077, 0]
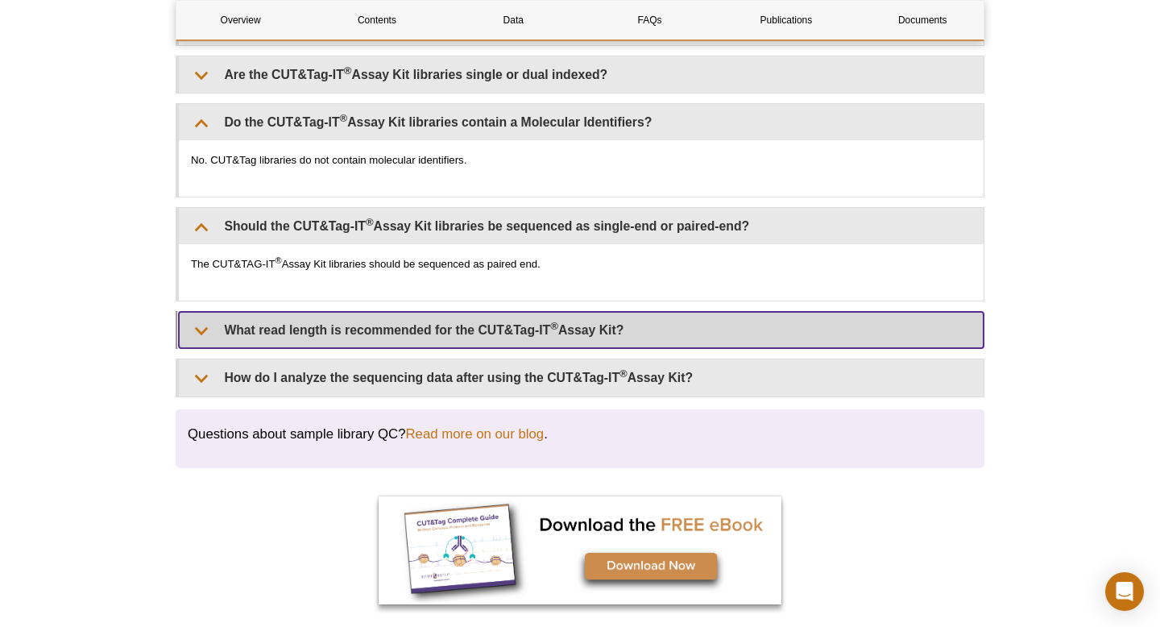
click at [572, 325] on summary "What read length is recommended for the CUT&Tag-IT ® Assay Kit?" at bounding box center [581, 330] width 805 height 36
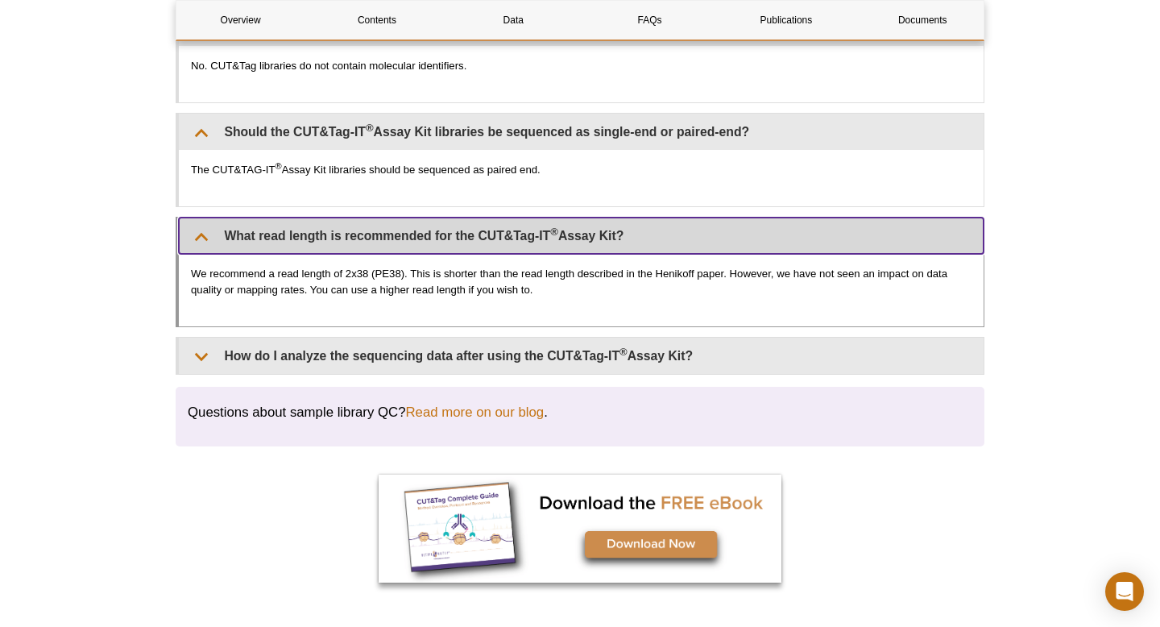
scroll to position [6173, 0]
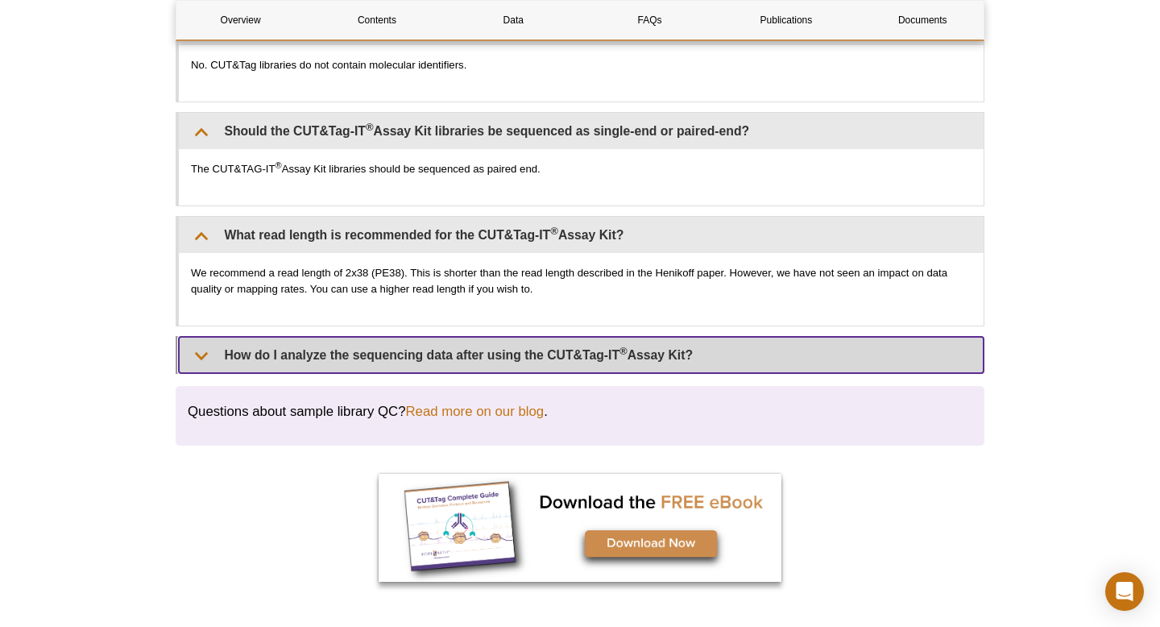
click at [568, 351] on summary "How do I analyze the sequencing data after using the CUT&Tag-IT ® Assay Kit?" at bounding box center [581, 355] width 805 height 36
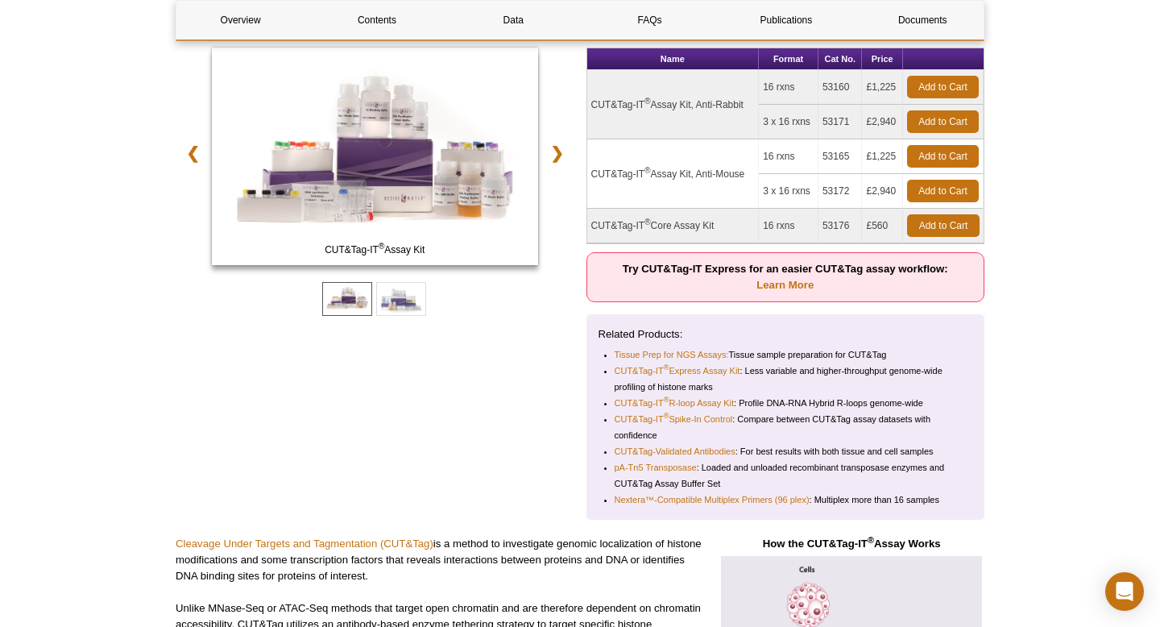
scroll to position [231, 0]
click at [769, 280] on link "Learn More" at bounding box center [784, 286] width 57 height 12
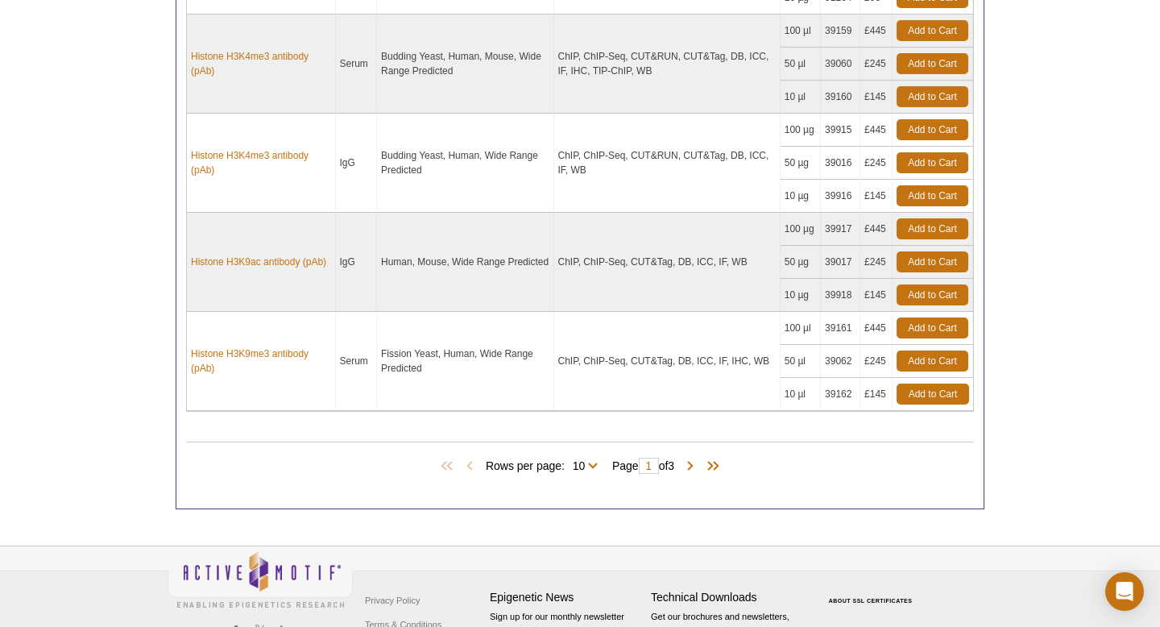
scroll to position [1378, 0]
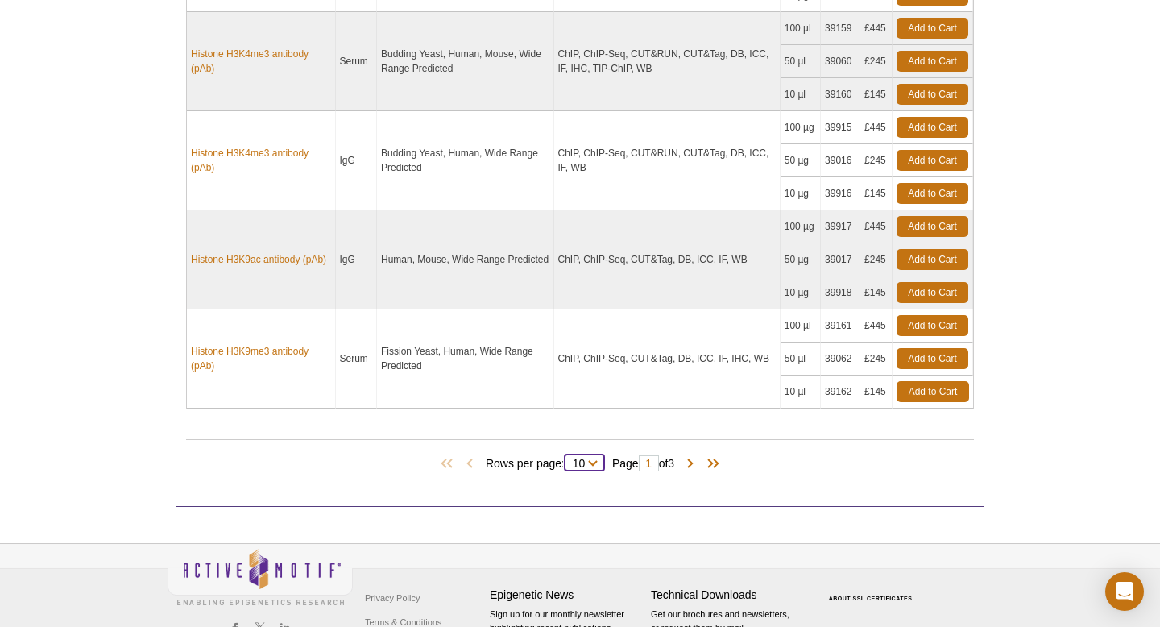
click at [587, 462] on select "10 25 All" at bounding box center [579, 466] width 28 height 15
select select "28"
click at [565, 459] on select "10 25 All" at bounding box center [579, 466] width 28 height 15
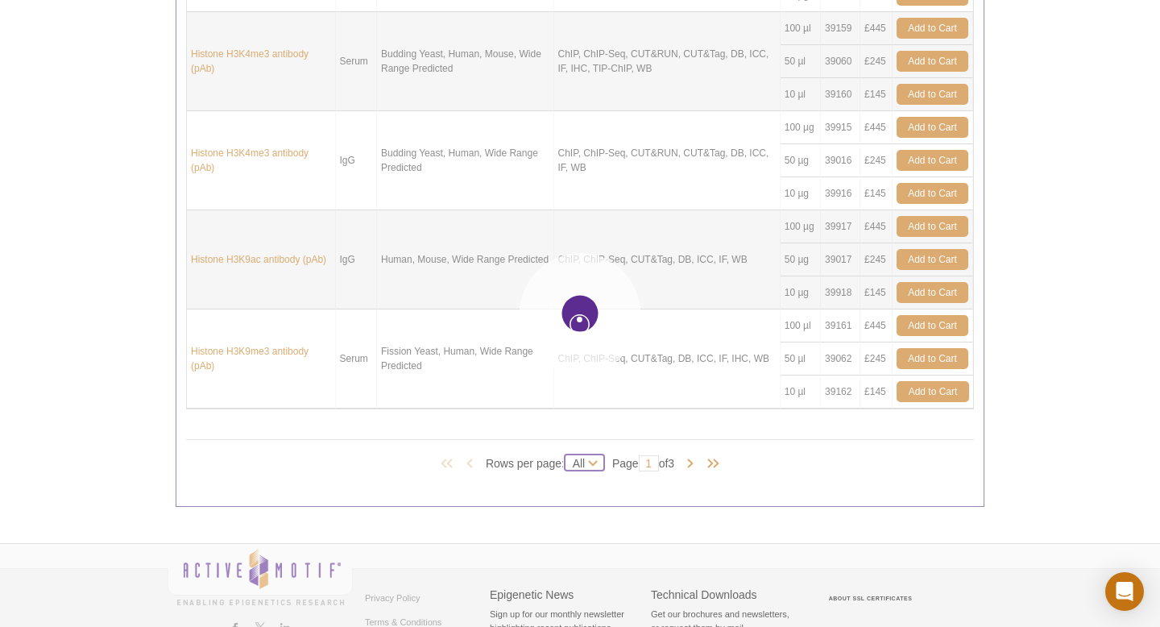
select select "28"
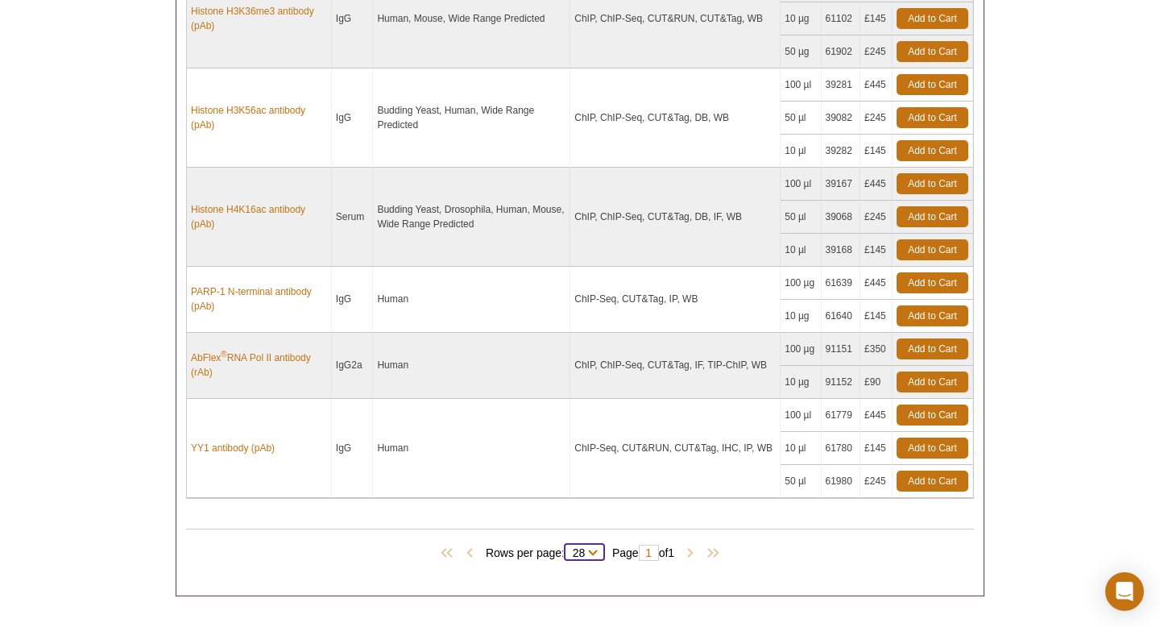
scroll to position [2810, 0]
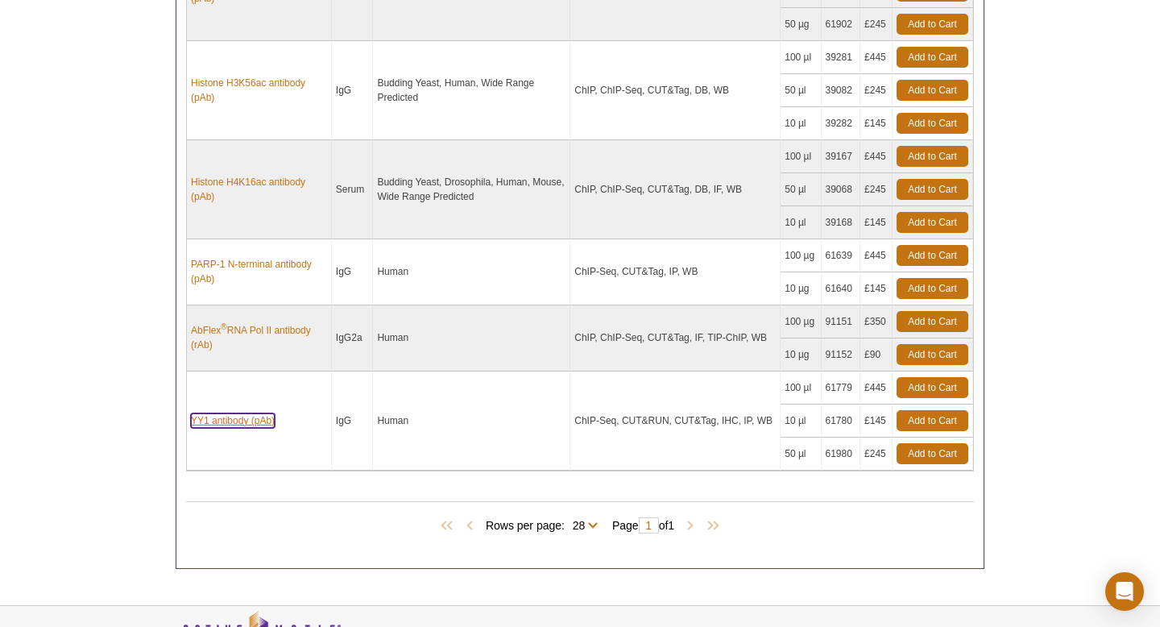
click at [237, 418] on link "YY1 antibody (pAb)" at bounding box center [233, 420] width 84 height 15
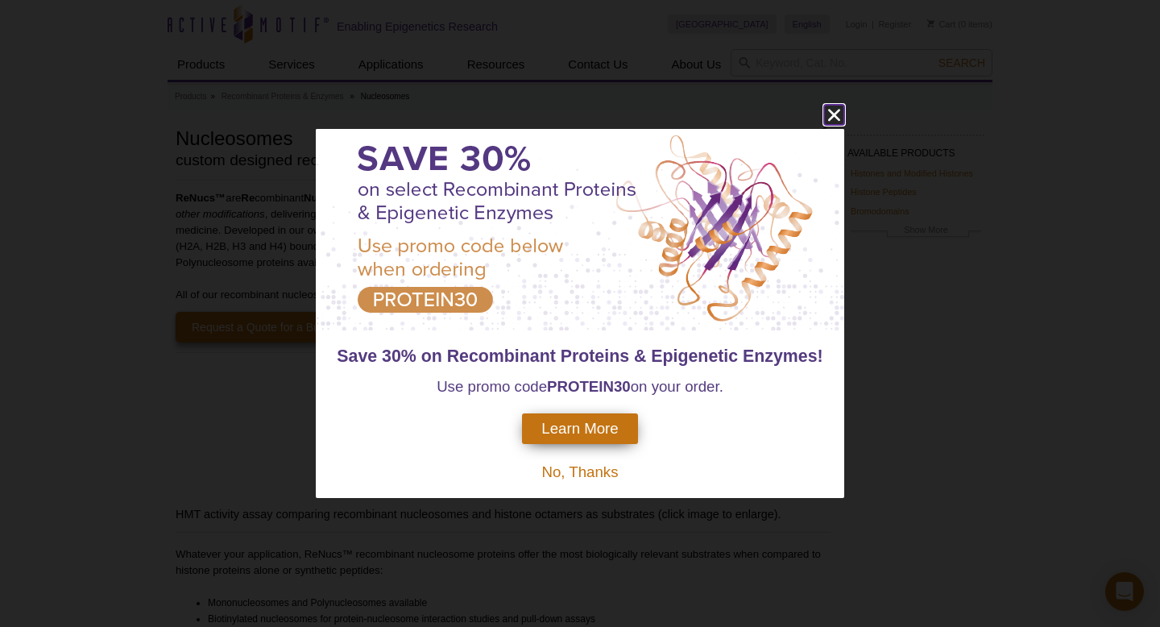
click at [835, 114] on icon "close" at bounding box center [834, 115] width 12 height 12
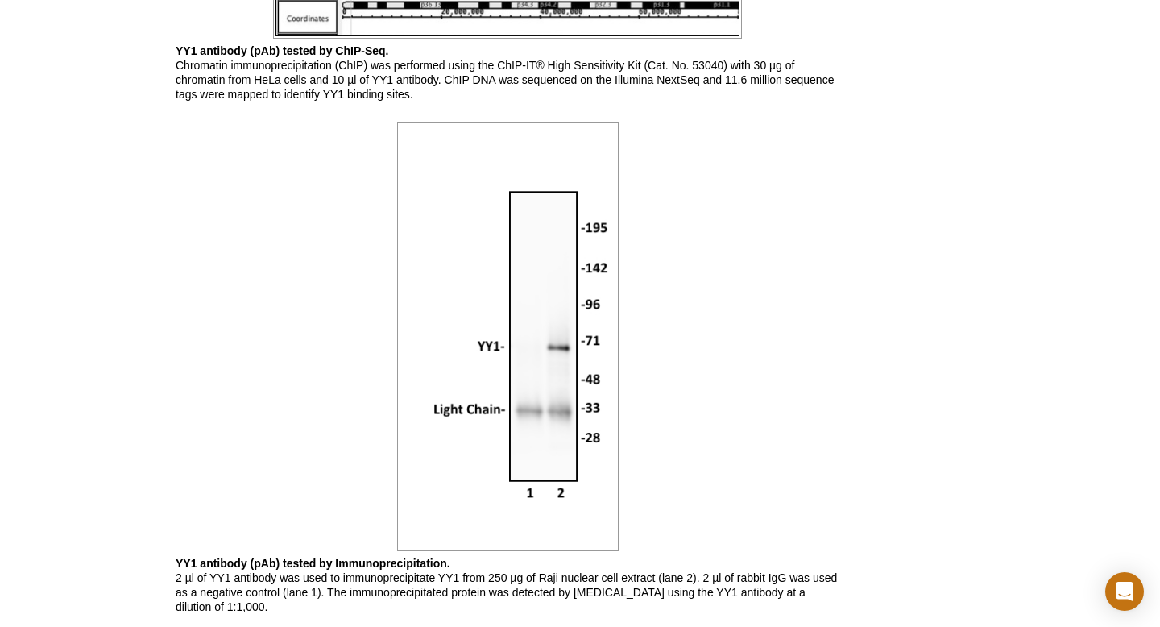
scroll to position [1312, 0]
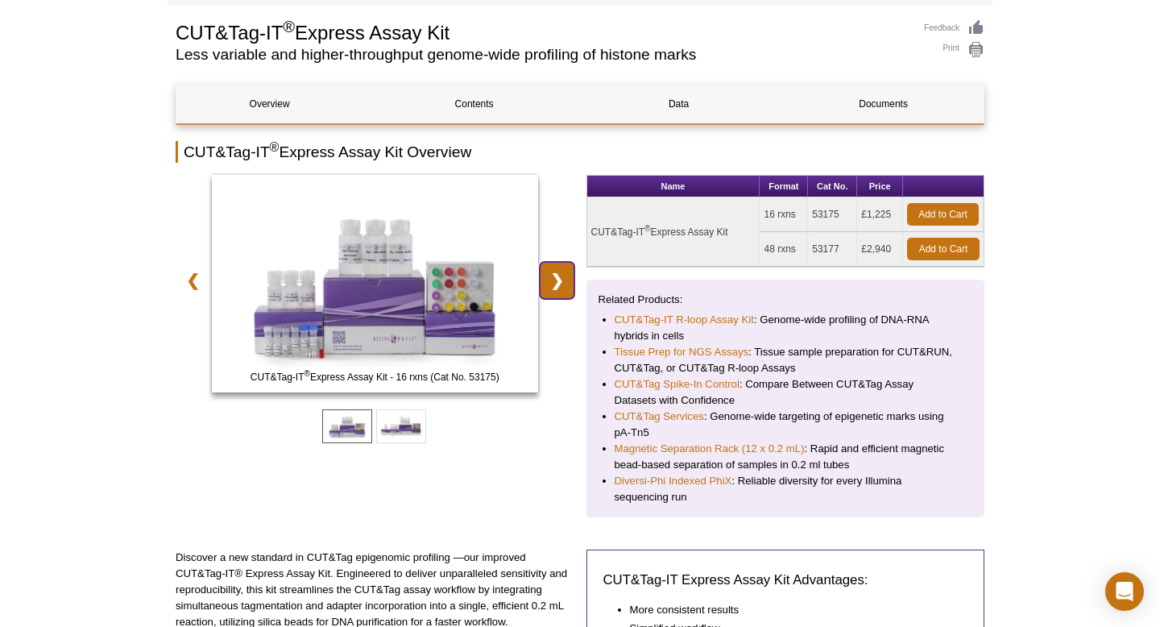
click at [557, 271] on link "❯" at bounding box center [557, 280] width 35 height 37
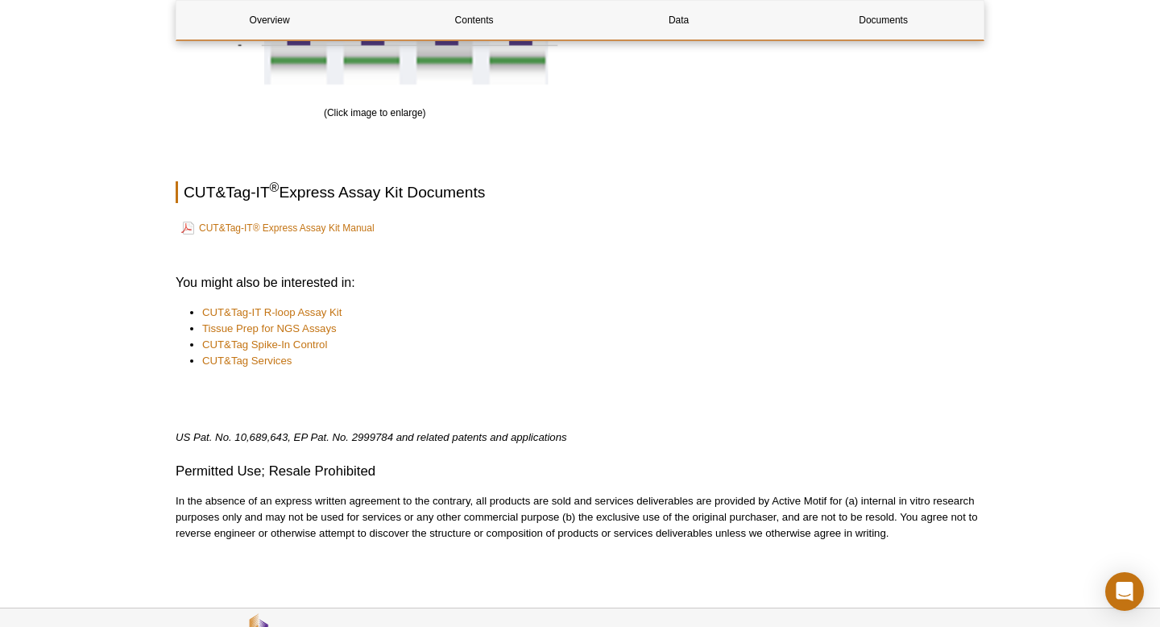
scroll to position [2282, 0]
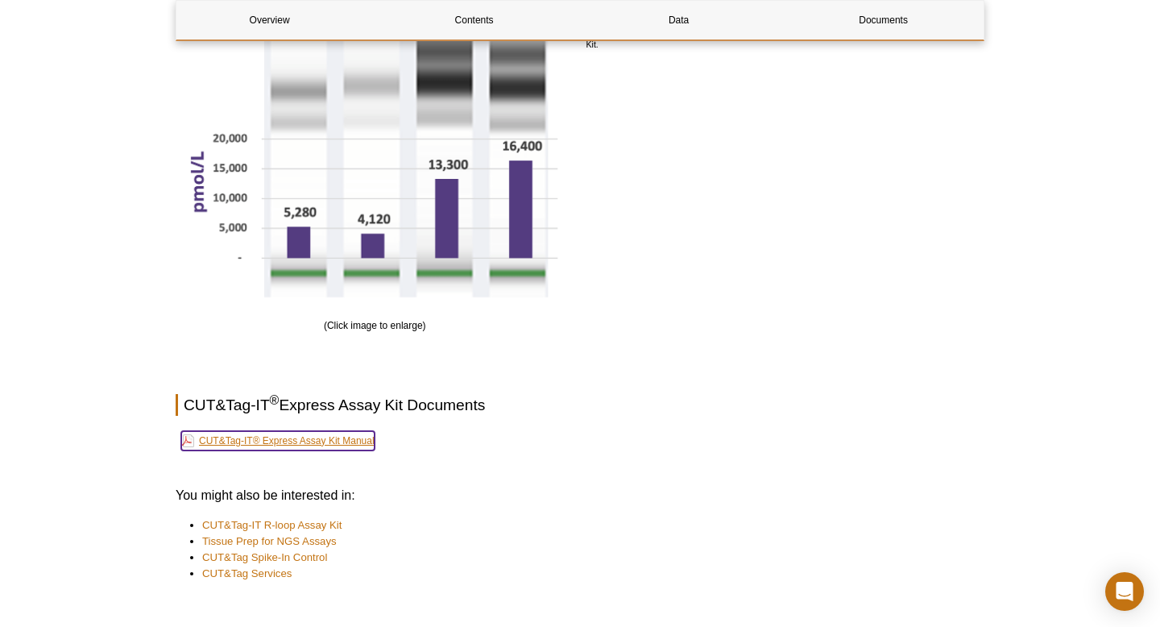
click at [330, 436] on link "CUT&Tag-IT® Express Assay Kit Manual" at bounding box center [277, 440] width 193 height 19
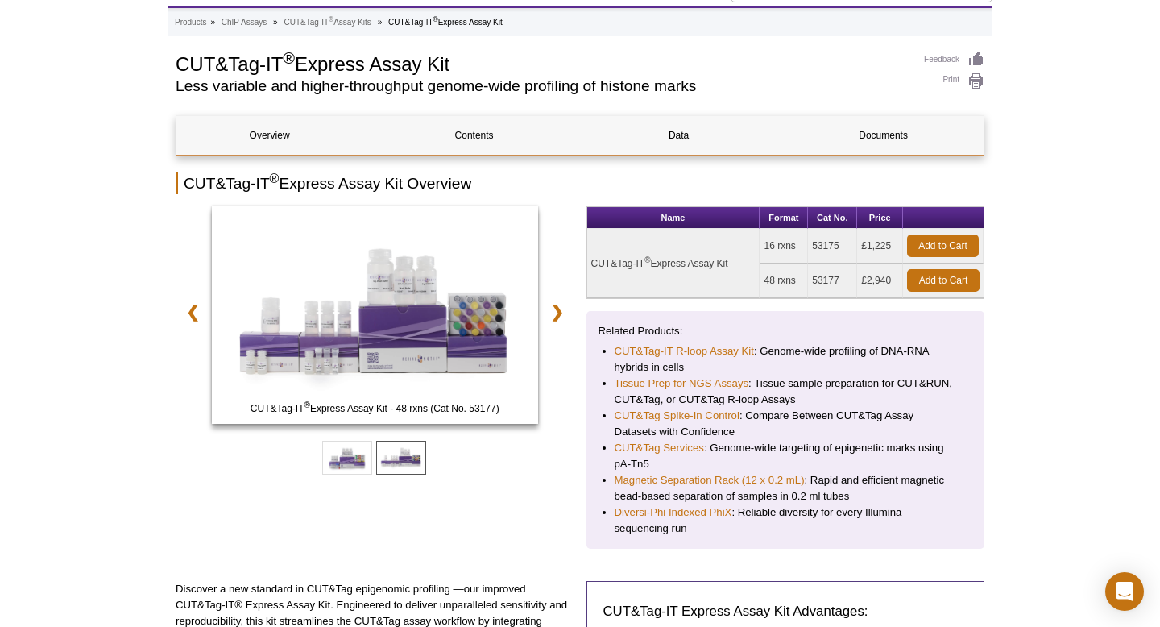
scroll to position [79, 0]
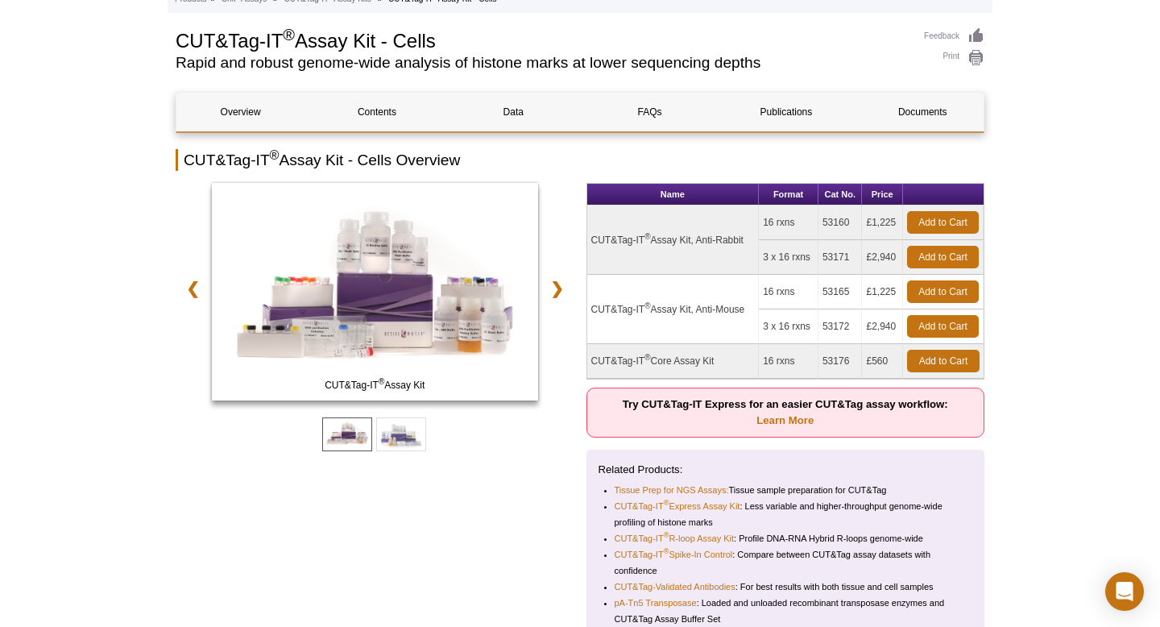
scroll to position [104, 0]
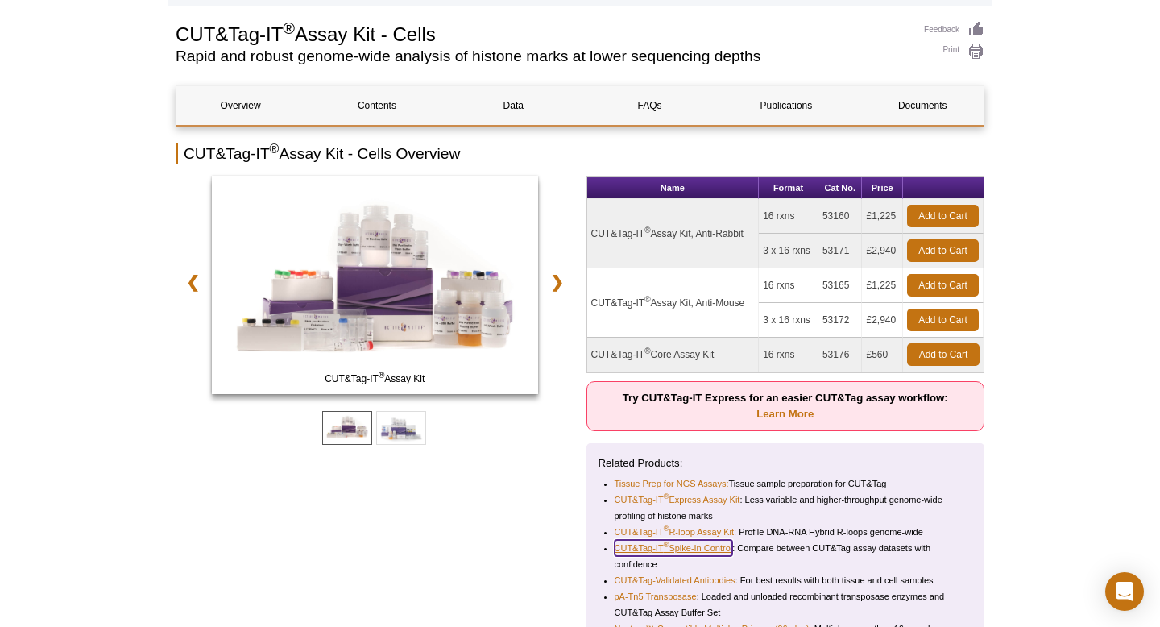
click at [685, 549] on link "CUT&Tag-IT ® Spike-In Control" at bounding box center [674, 548] width 118 height 16
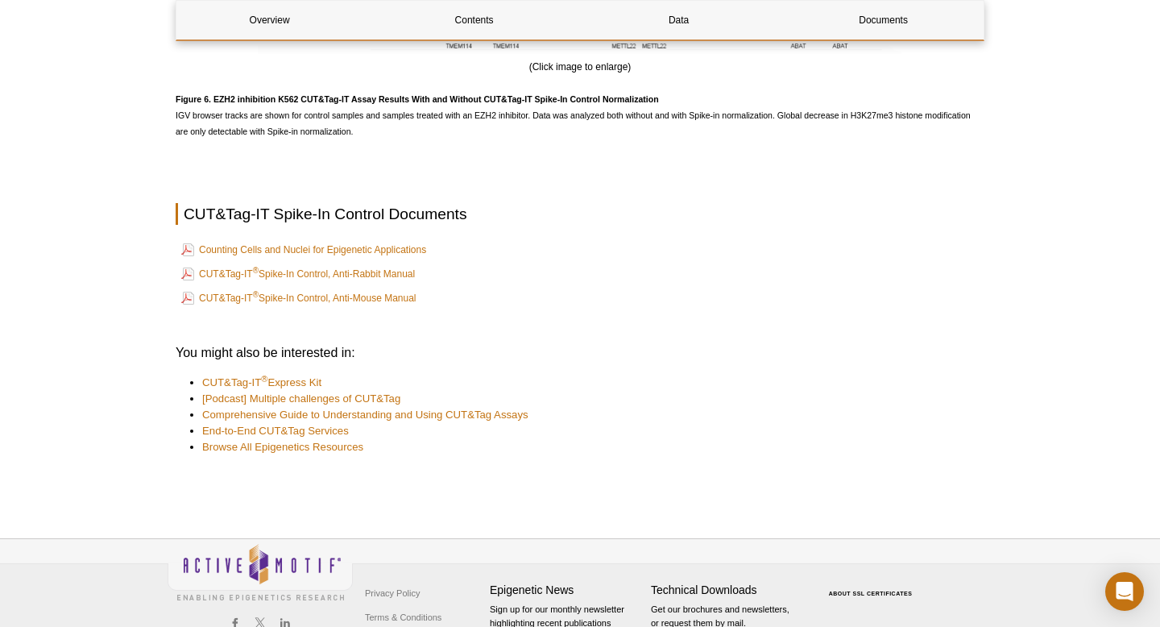
scroll to position [3429, 0]
